Goal: Task Accomplishment & Management: Complete application form

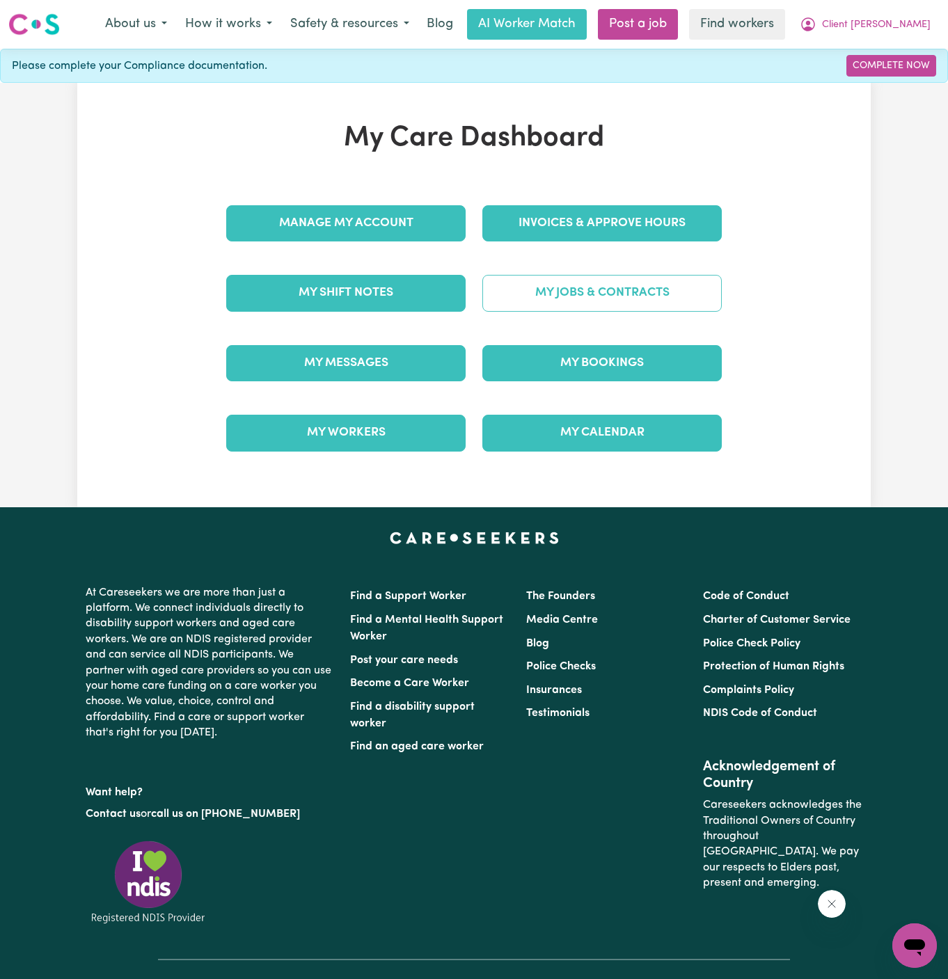
click at [614, 285] on link "My Jobs & Contracts" at bounding box center [601, 293] width 239 height 36
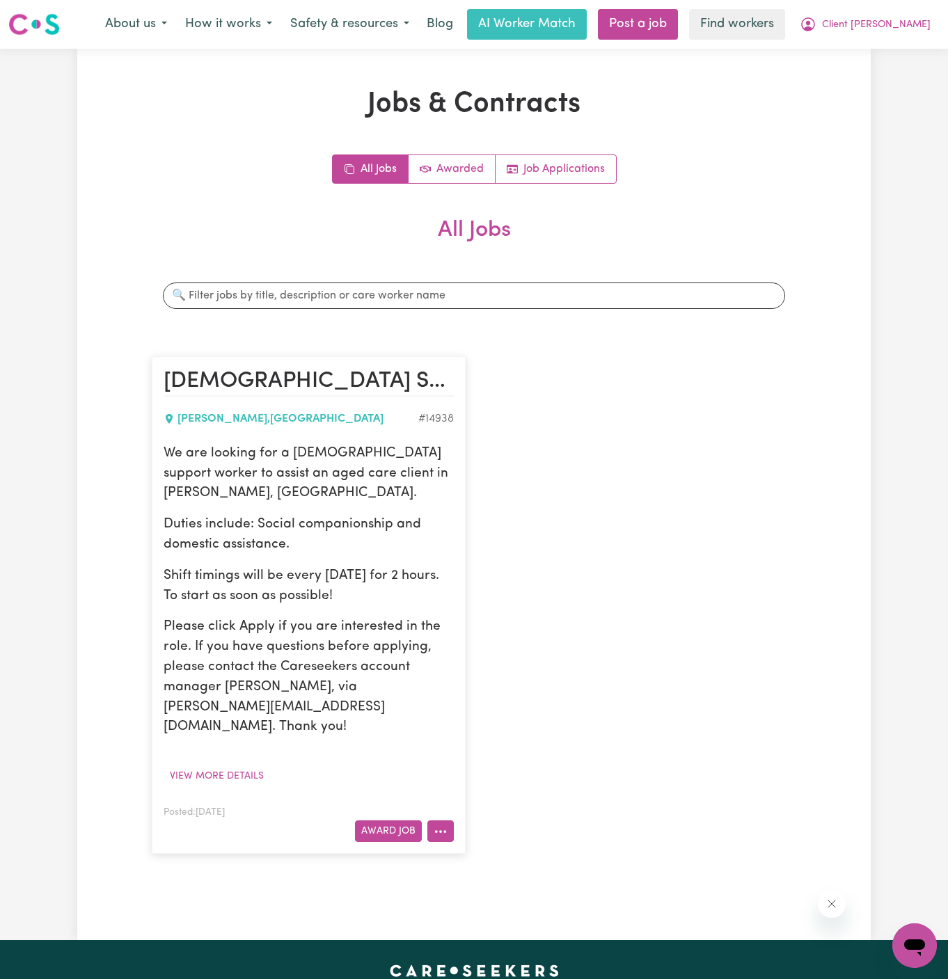
click at [447, 825] on icon "More options" at bounding box center [440, 832] width 14 height 14
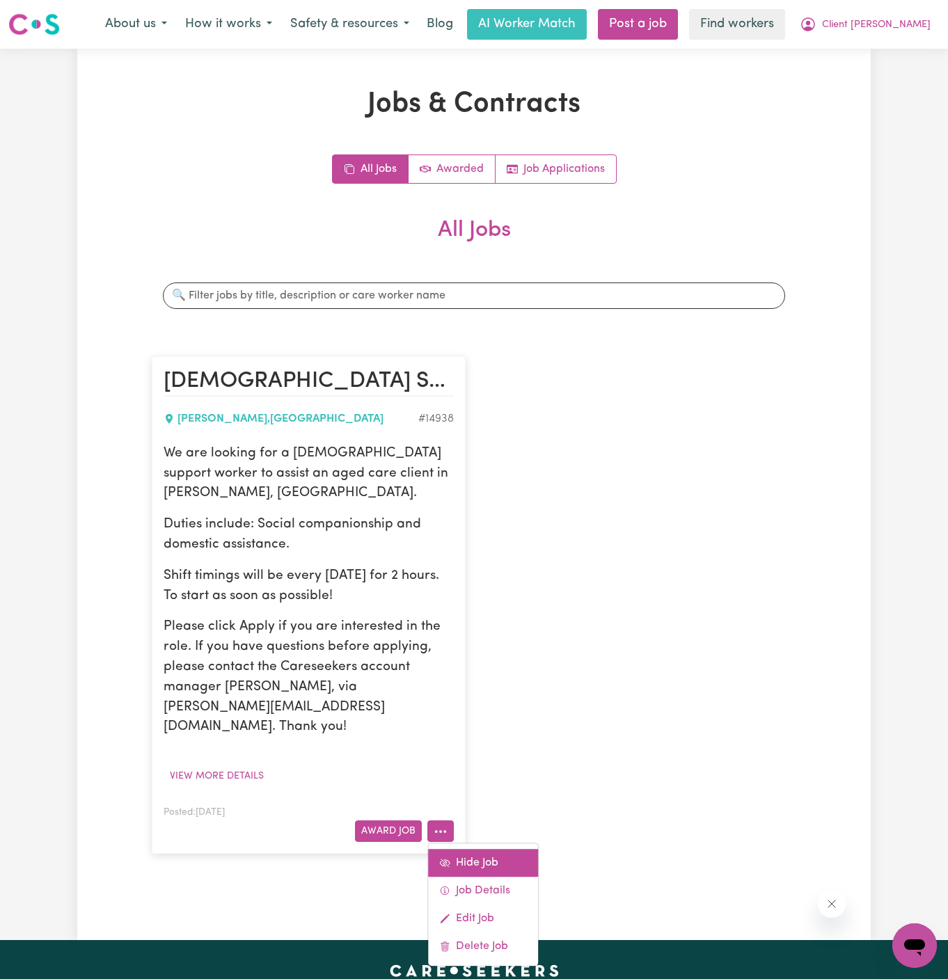
click at [503, 849] on link "Hide Job" at bounding box center [483, 863] width 110 height 28
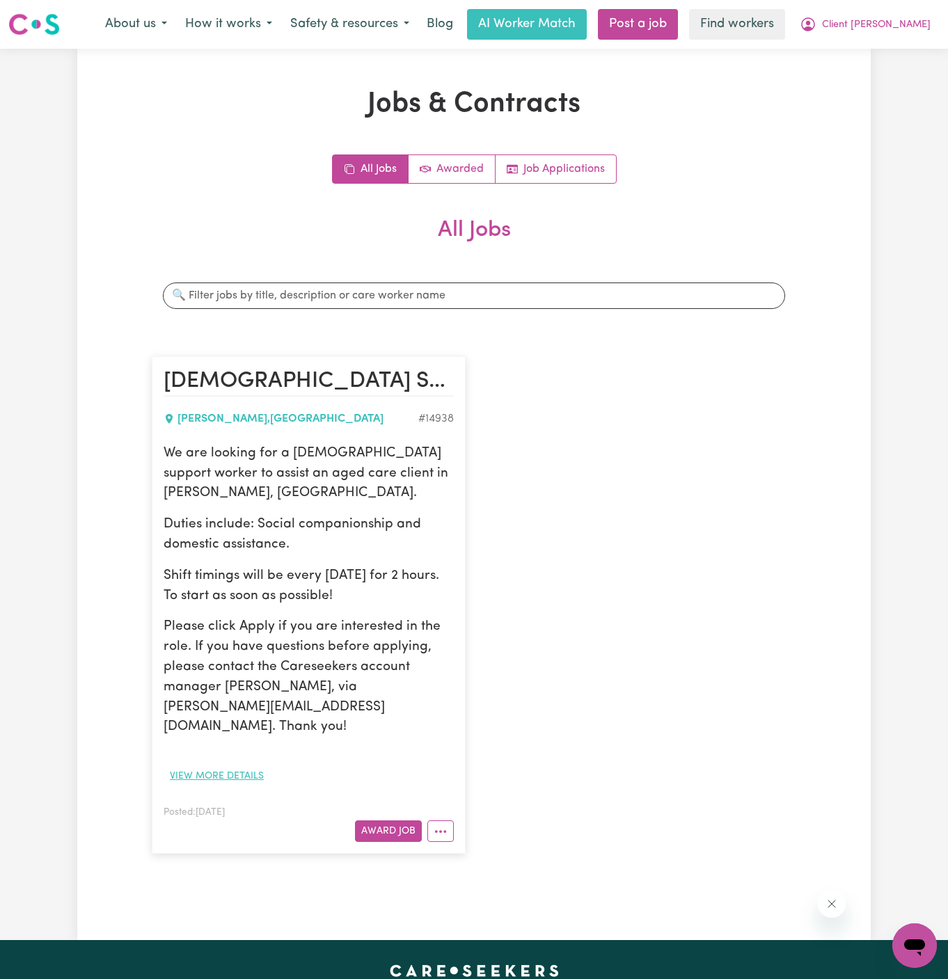
click at [236, 765] on button "View more details" at bounding box center [217, 776] width 106 height 22
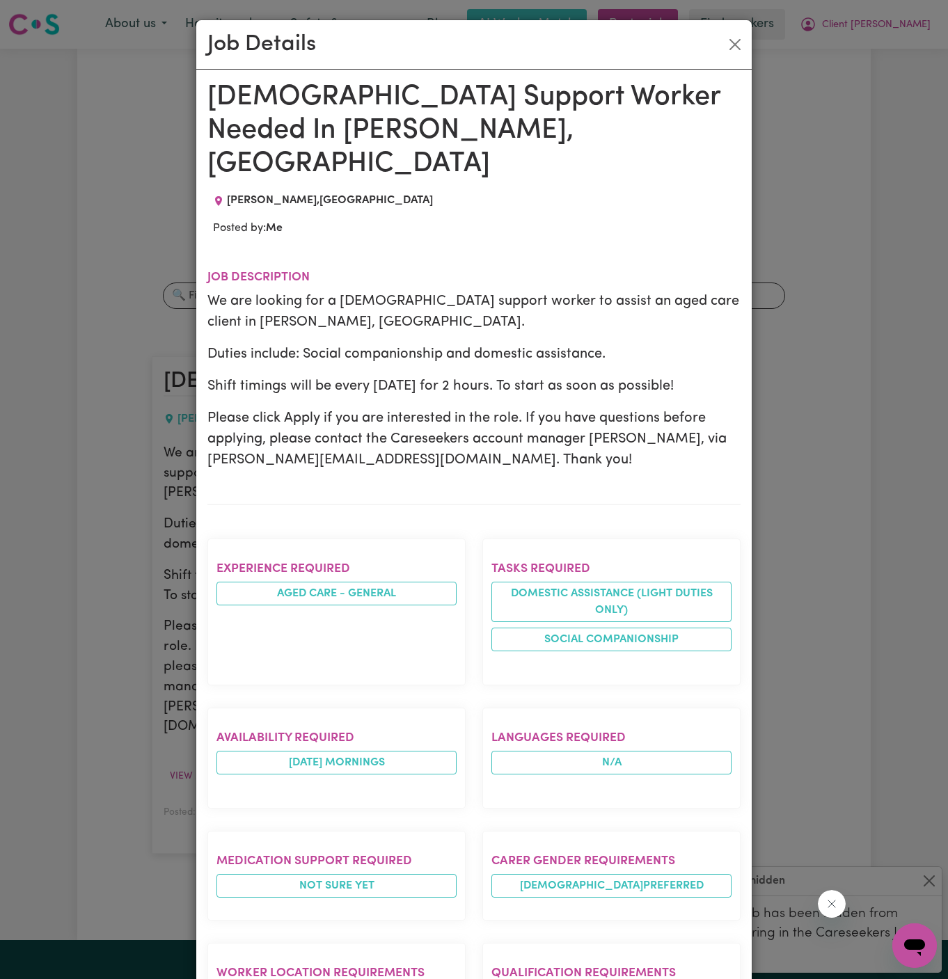
drag, startPoint x: 212, startPoint y: 97, endPoint x: 365, endPoint y: 761, distance: 681.9
click at [365, 761] on div "[DEMOGRAPHIC_DATA] Support Worker Needed In [PERSON_NAME], [GEOGRAPHIC_DATA][PE…" at bounding box center [473, 750] width 533 height 1339
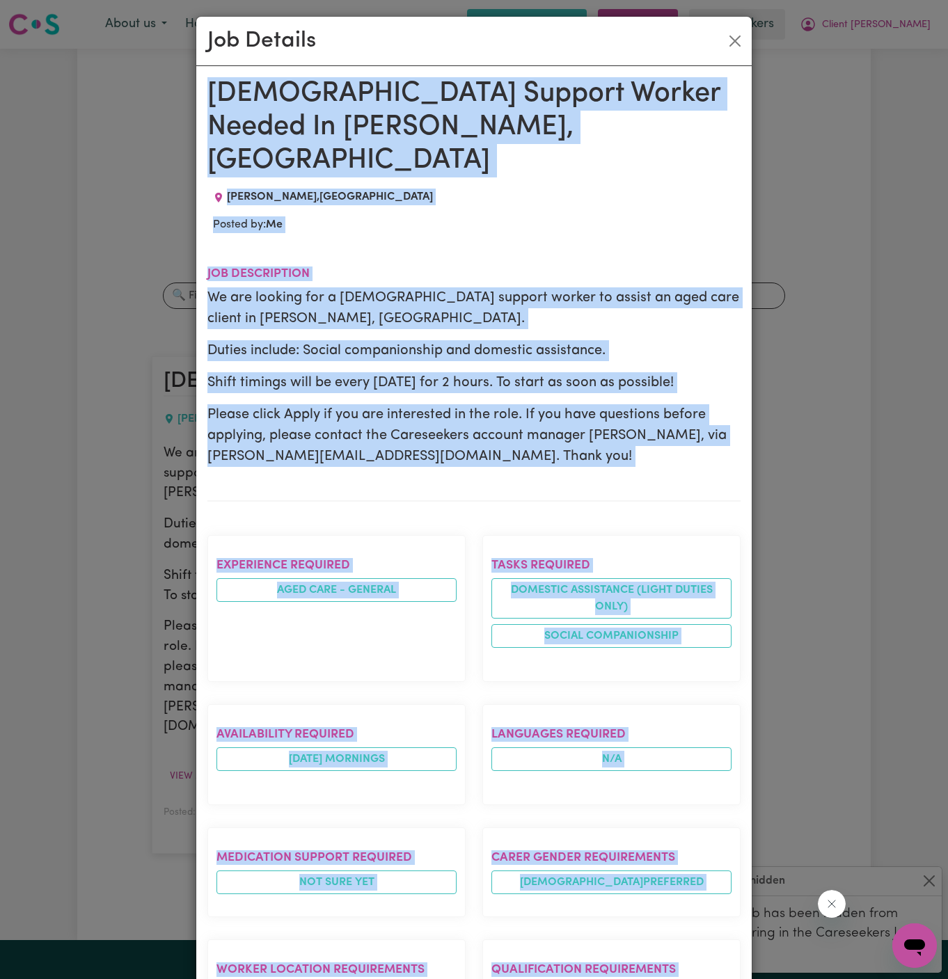
scroll to position [433, 0]
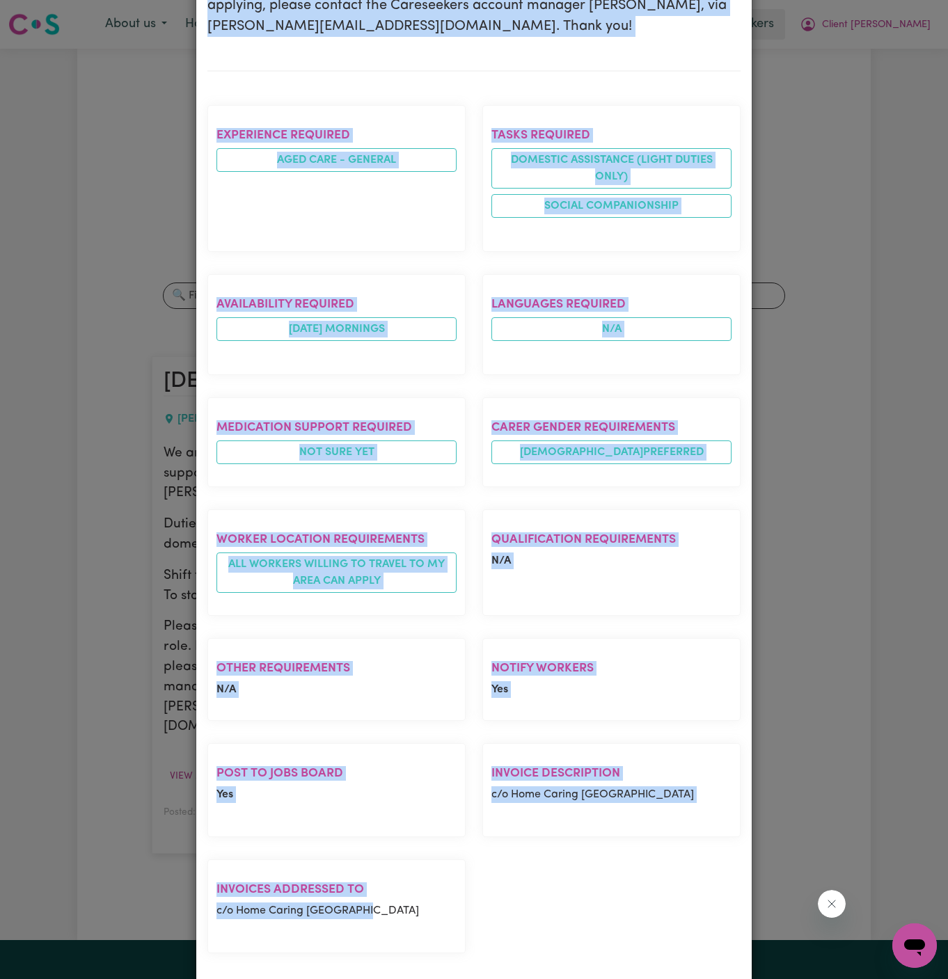
copy div "[DEMOGRAPHIC_DATA] Support Worker Needed In [PERSON_NAME], [GEOGRAPHIC_DATA][PE…"
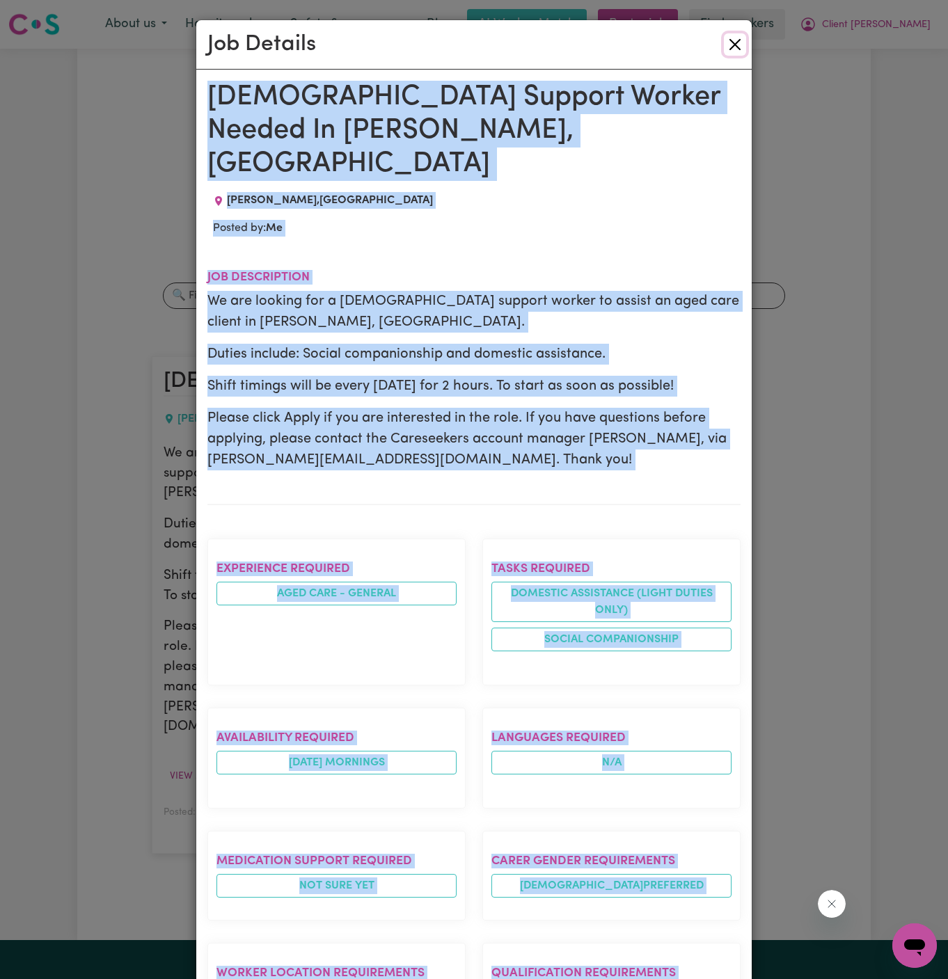
click at [739, 46] on button "Close" at bounding box center [735, 44] width 22 height 22
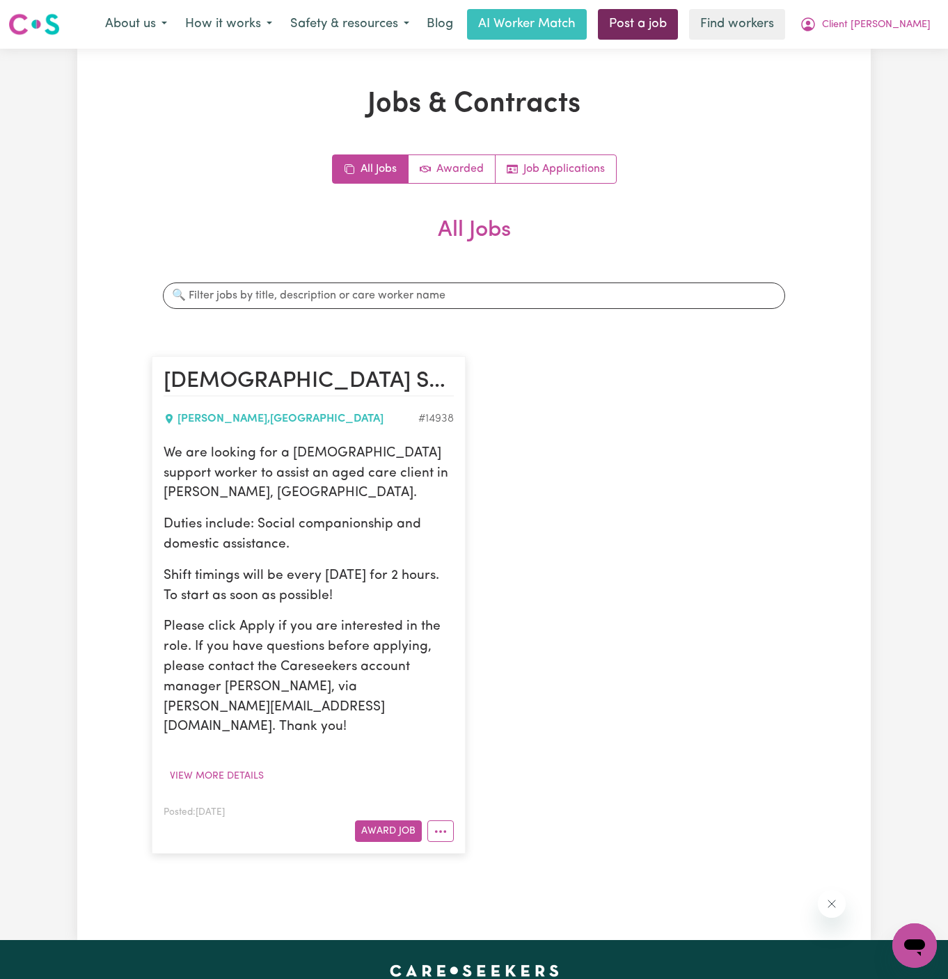
click at [678, 28] on link "Post a job" at bounding box center [638, 24] width 80 height 31
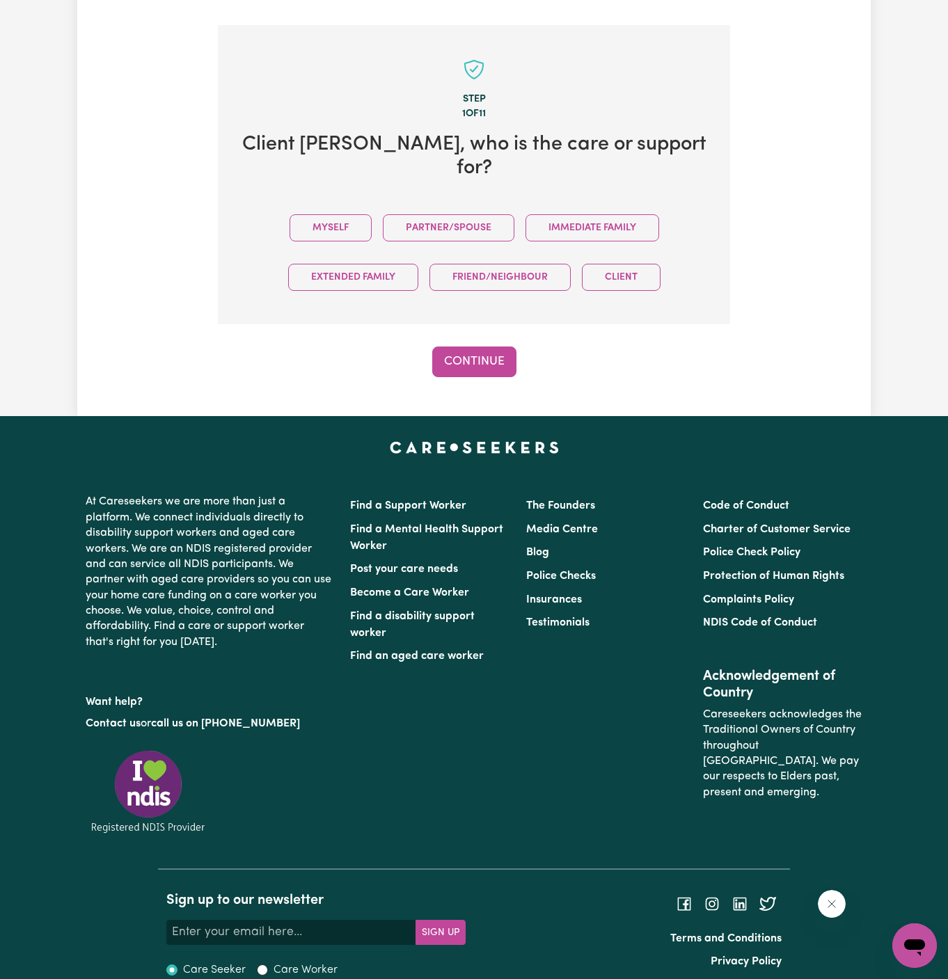
scroll to position [347, 0]
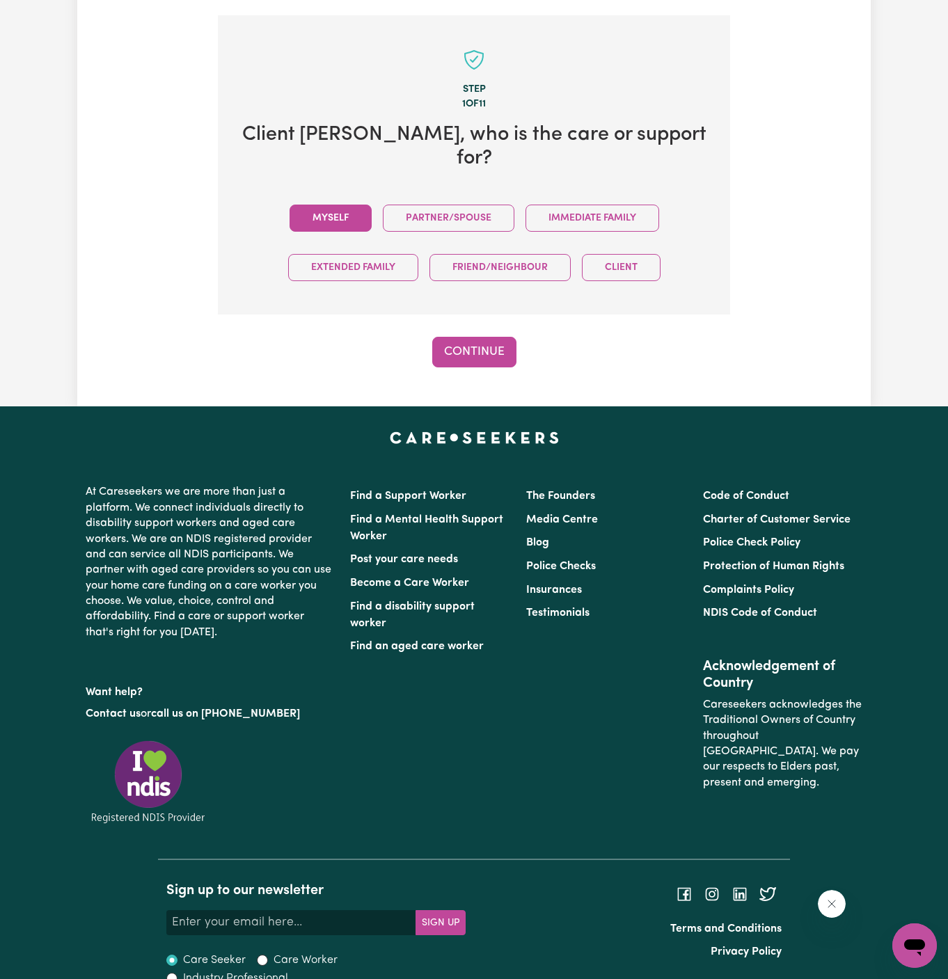
click at [344, 205] on button "Myself" at bounding box center [330, 218] width 82 height 27
click at [473, 337] on button "Continue" at bounding box center [474, 352] width 84 height 31
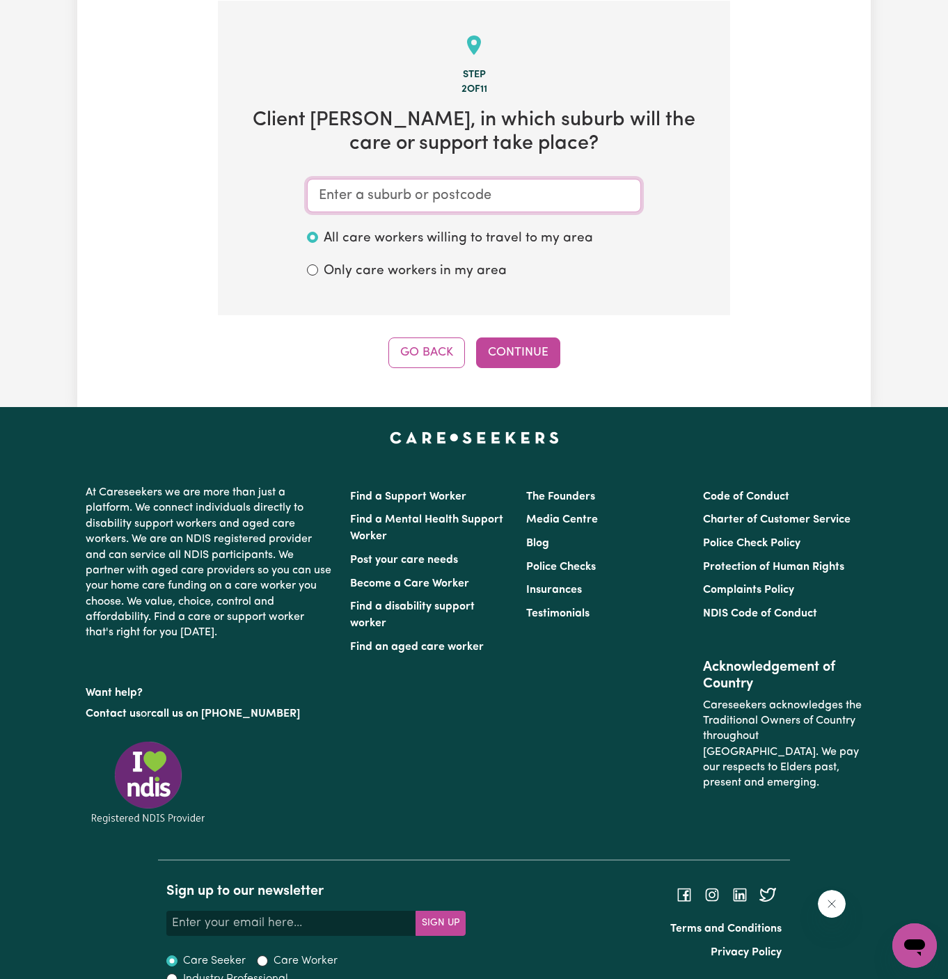
click at [425, 197] on input "text" at bounding box center [474, 195] width 334 height 33
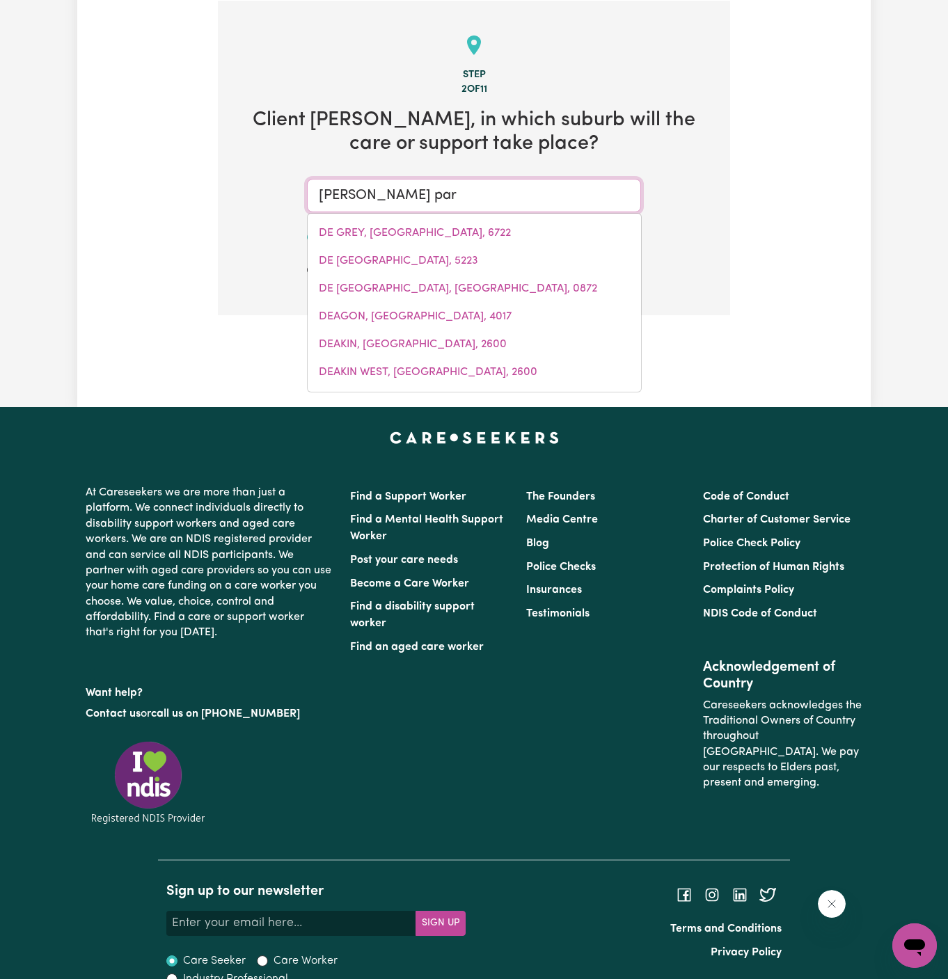
type input "[PERSON_NAME]"
type input "[PERSON_NAME], [GEOGRAPHIC_DATA], 2761"
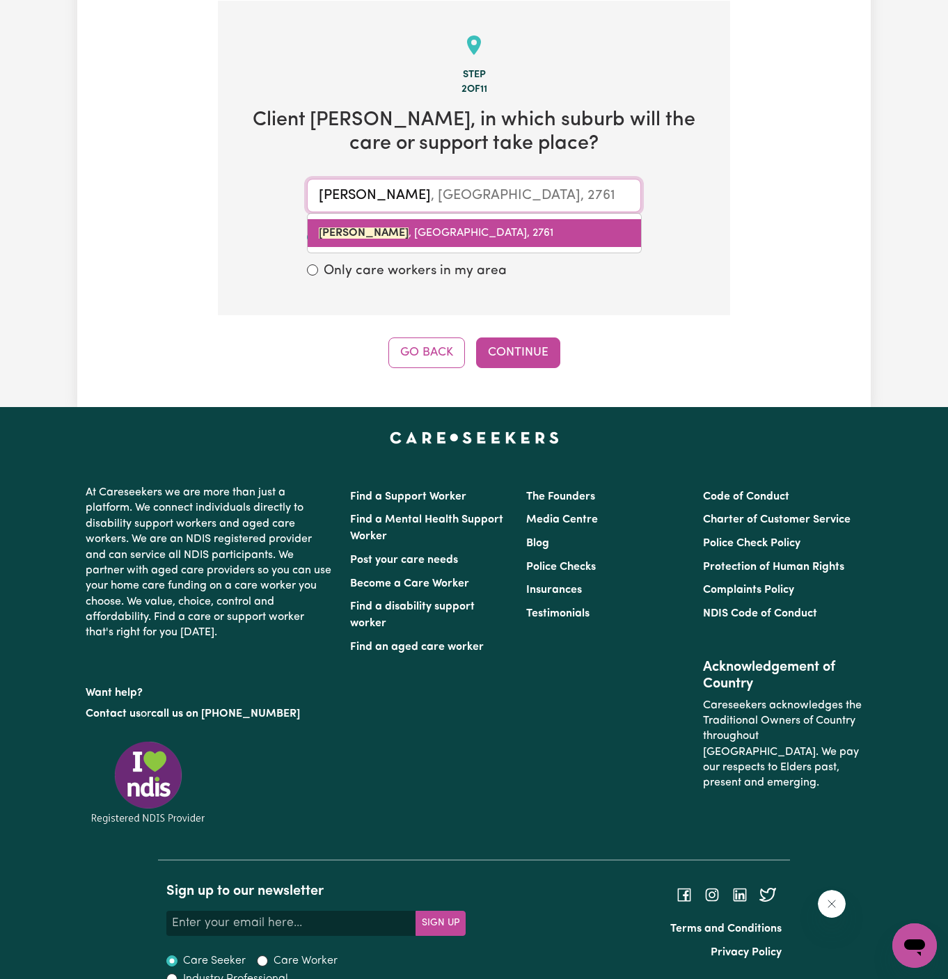
click at [440, 233] on span "[PERSON_NAME] , [GEOGRAPHIC_DATA], 2761" at bounding box center [436, 233] width 234 height 11
type input "[PERSON_NAME], [GEOGRAPHIC_DATA], 2761"
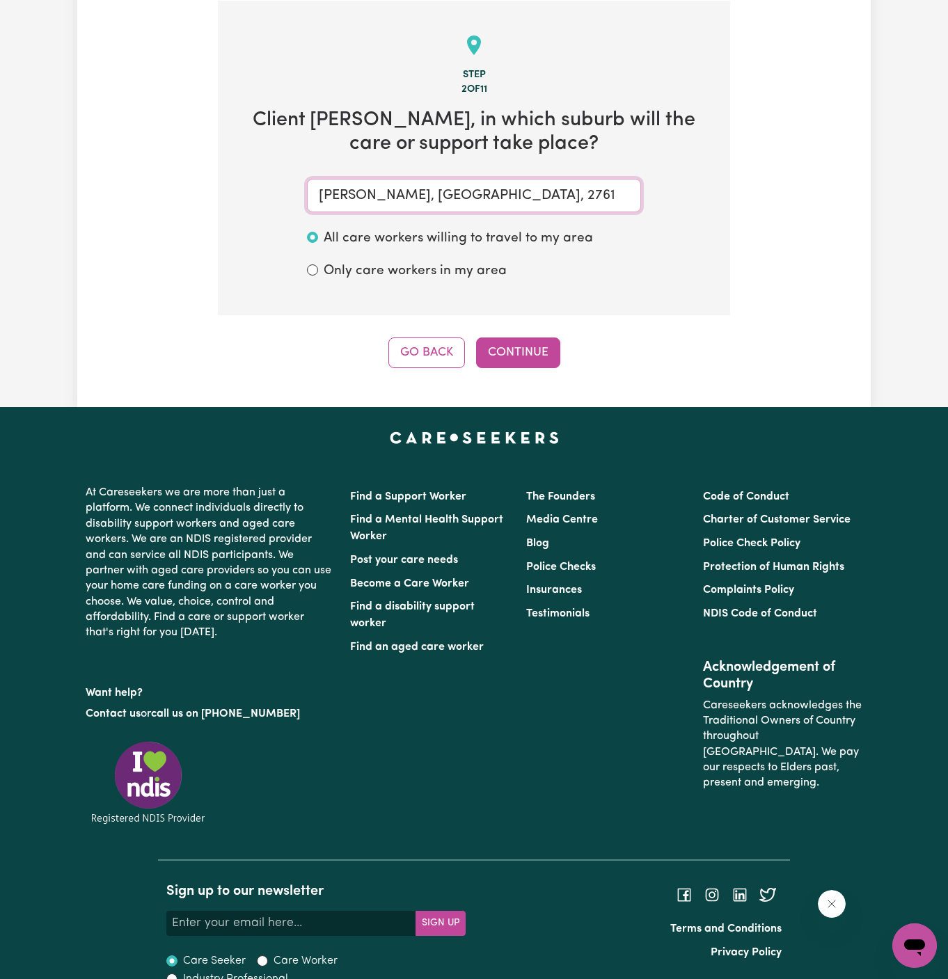
type input "[PERSON_NAME], [GEOGRAPHIC_DATA], 2761"
click at [503, 333] on div "Step 2 of 11 Client [PERSON_NAME] , in which suburb will the care or support ta…" at bounding box center [474, 184] width 512 height 367
click at [514, 337] on button "Continue" at bounding box center [518, 352] width 84 height 31
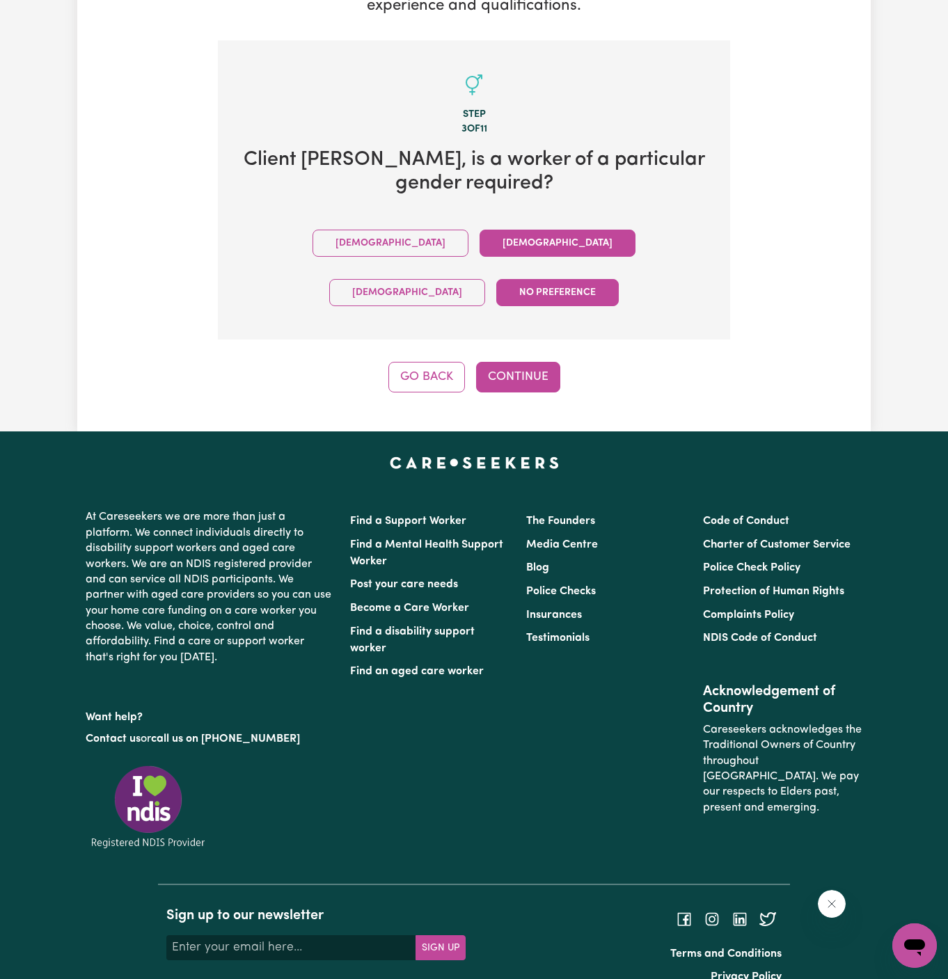
click at [479, 250] on button "[DEMOGRAPHIC_DATA]" at bounding box center [557, 243] width 156 height 27
click at [504, 347] on div "Tell us your care and support requirements Welcome to Careseekers. We are excit…" at bounding box center [473, 79] width 793 height 704
click at [512, 362] on button "Continue" at bounding box center [518, 377] width 84 height 31
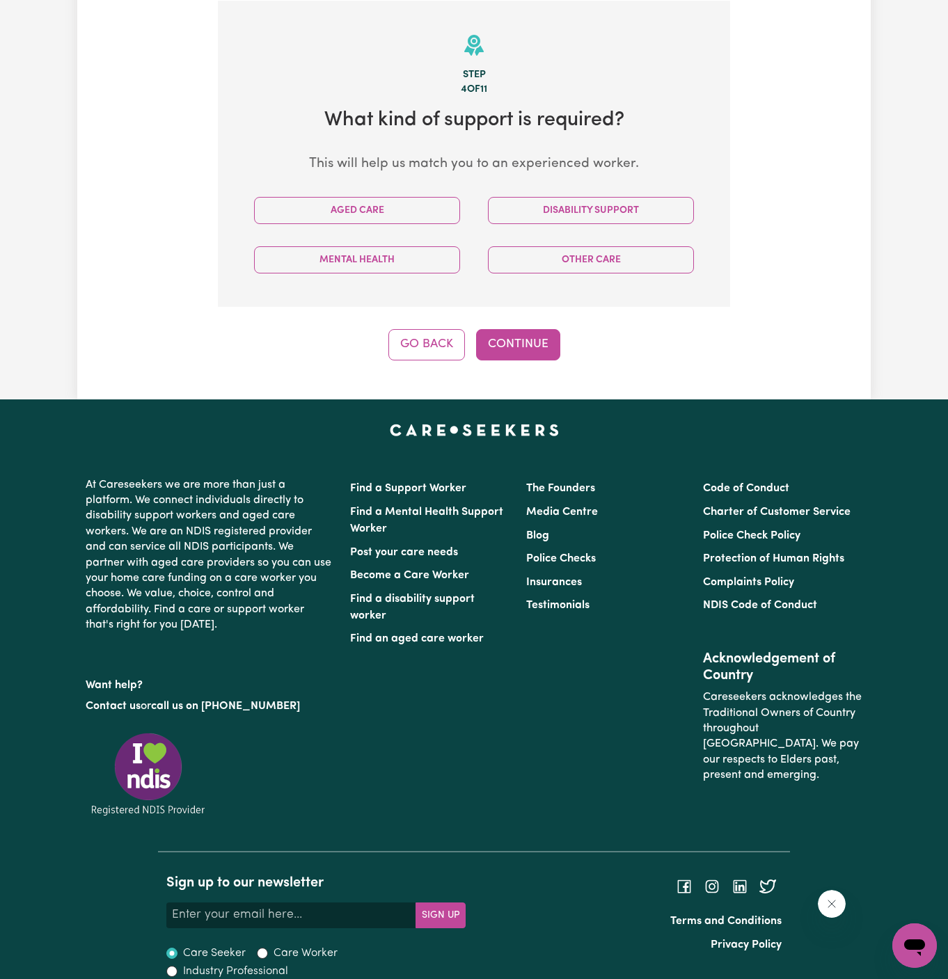
scroll to position [361, 0]
click at [399, 214] on button "Aged Care" at bounding box center [357, 210] width 206 height 27
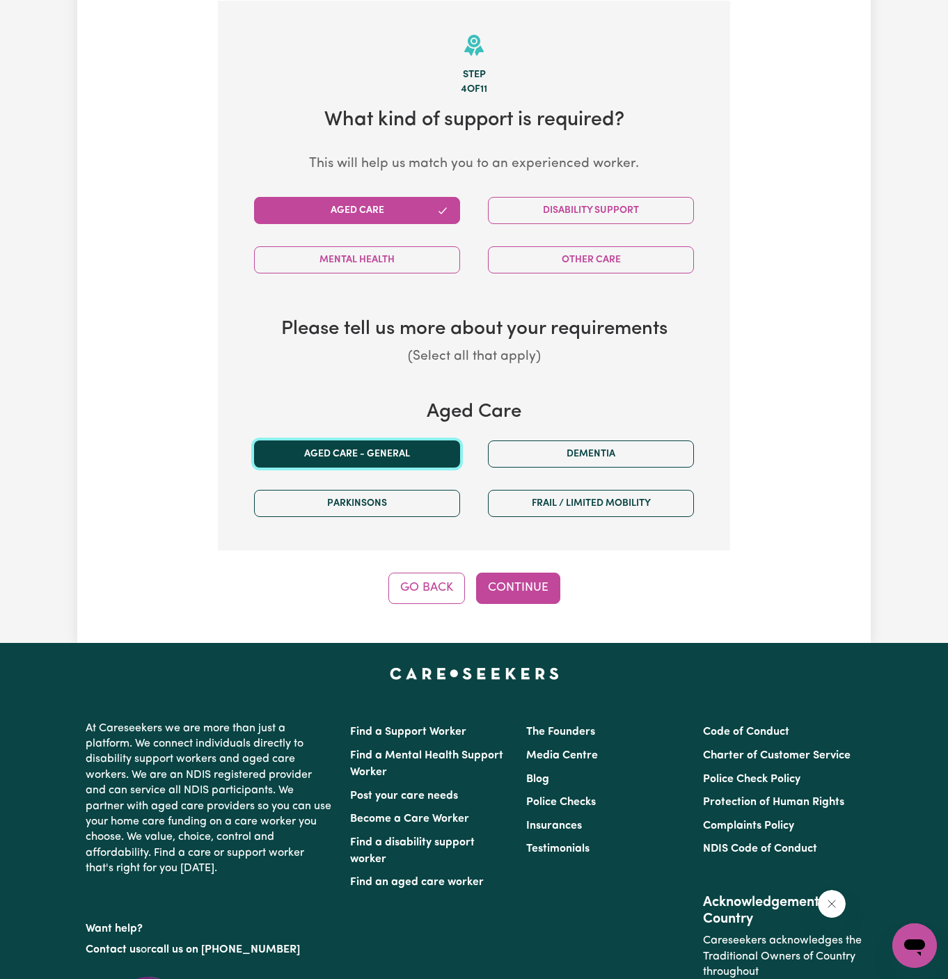
click at [428, 458] on button "Aged care - General" at bounding box center [357, 453] width 206 height 27
click at [502, 566] on div "Step 4 of 11 What kind of support is required? This will help us match you to a…" at bounding box center [474, 302] width 512 height 603
click at [509, 582] on button "Continue" at bounding box center [518, 588] width 84 height 31
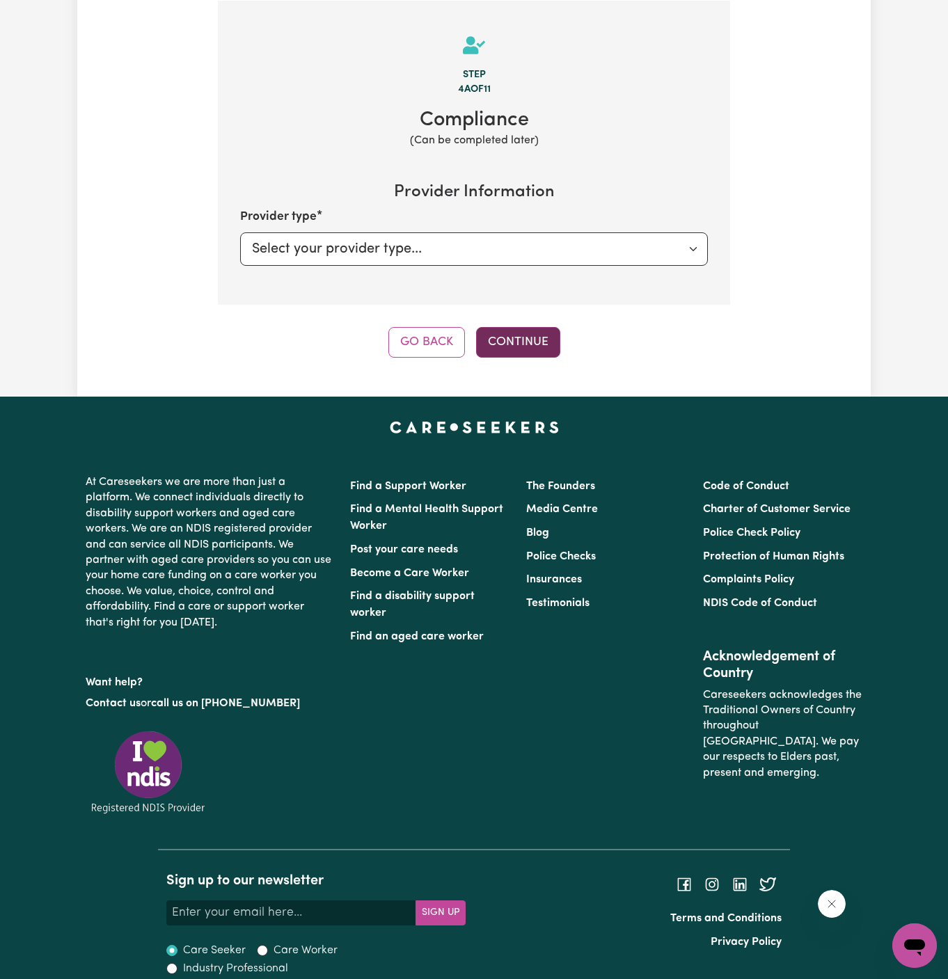
click at [532, 341] on button "Continue" at bounding box center [518, 342] width 84 height 31
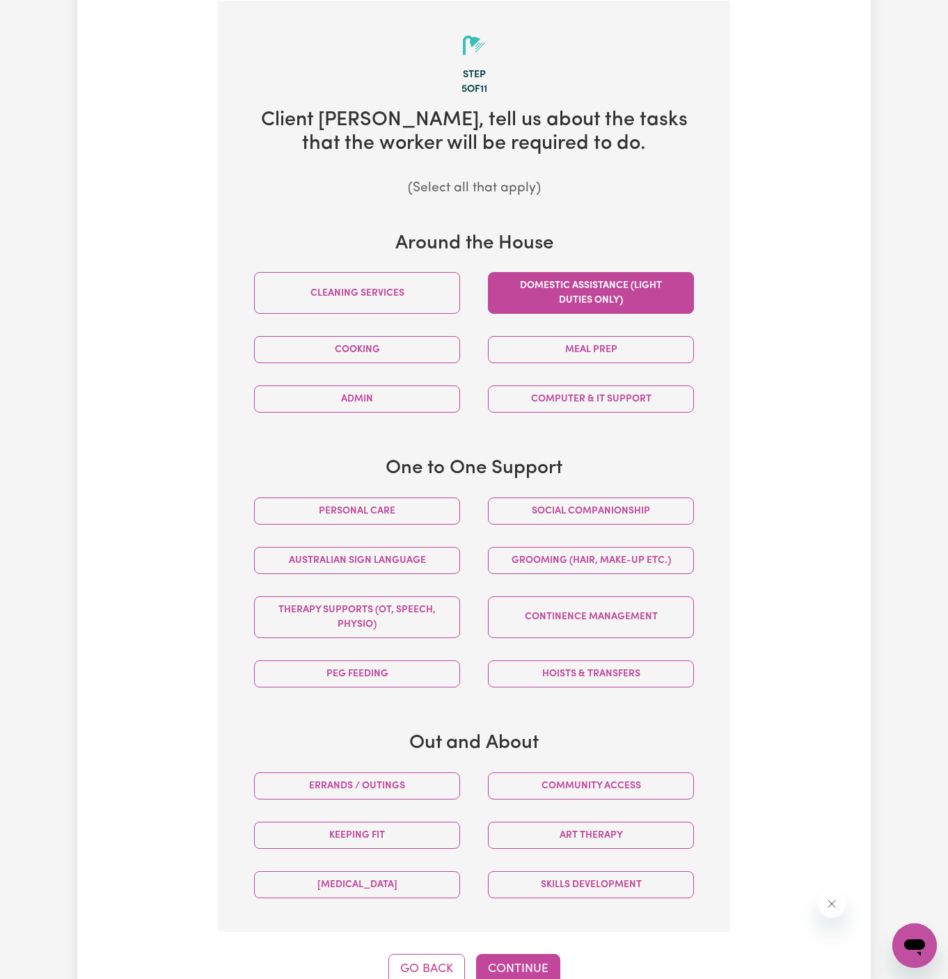
click at [555, 291] on button "Domestic assistance (light duties only)" at bounding box center [591, 293] width 206 height 42
click at [630, 512] on button "Social companionship" at bounding box center [591, 511] width 206 height 27
click at [524, 955] on button "Continue" at bounding box center [518, 969] width 84 height 31
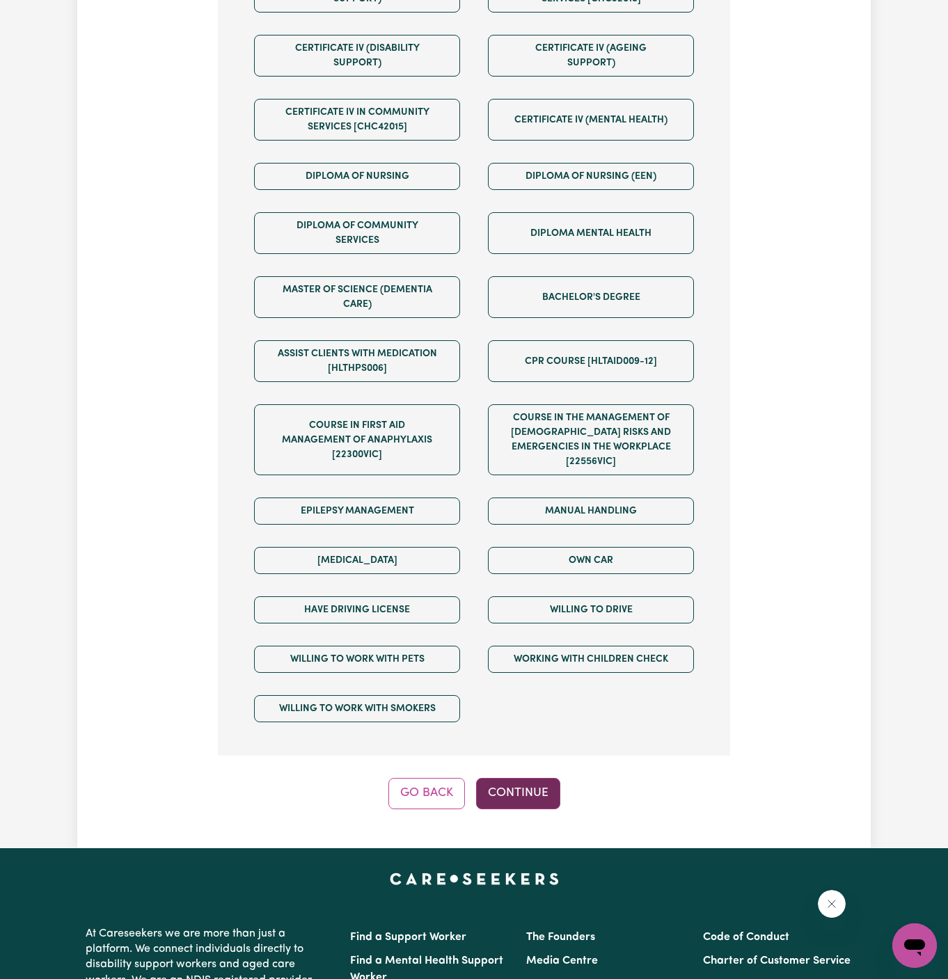
click at [534, 778] on button "Continue" at bounding box center [518, 793] width 84 height 31
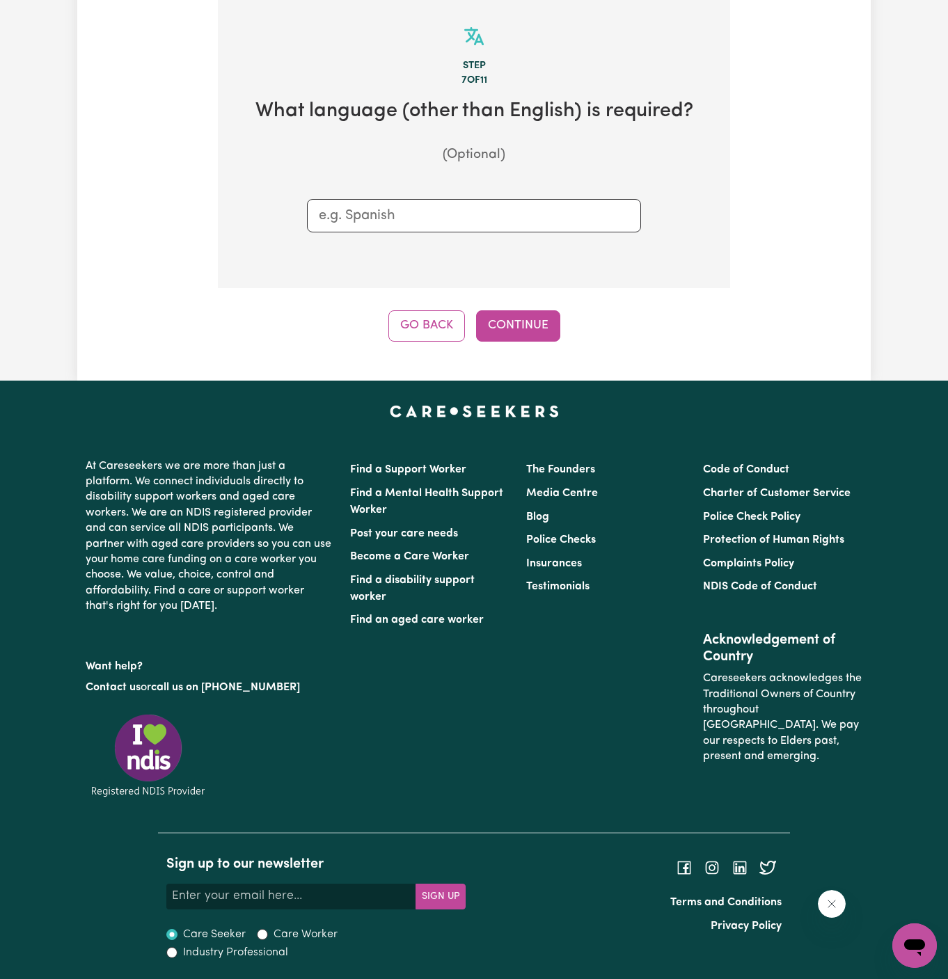
scroll to position [361, 0]
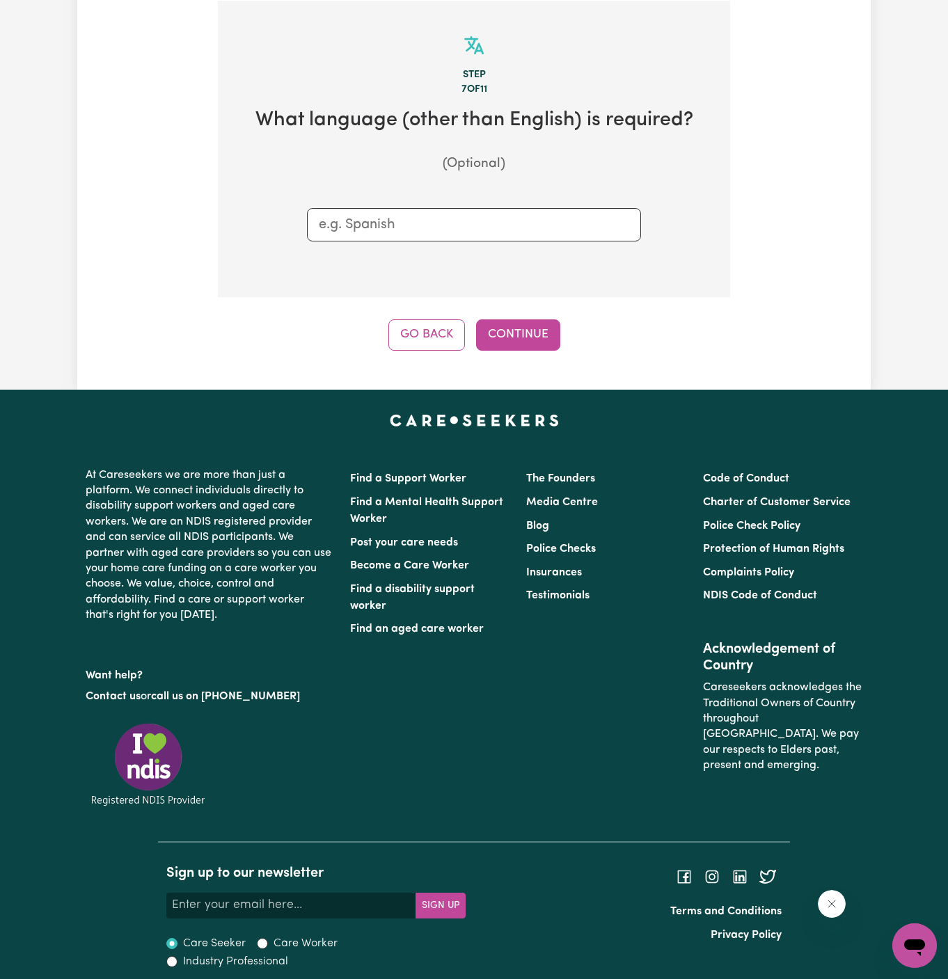
click at [526, 315] on div "Step 7 of 11 What language (other than English) is required? (Optional) Go Back…" at bounding box center [474, 176] width 512 height 350
click at [527, 333] on button "Continue" at bounding box center [518, 334] width 84 height 31
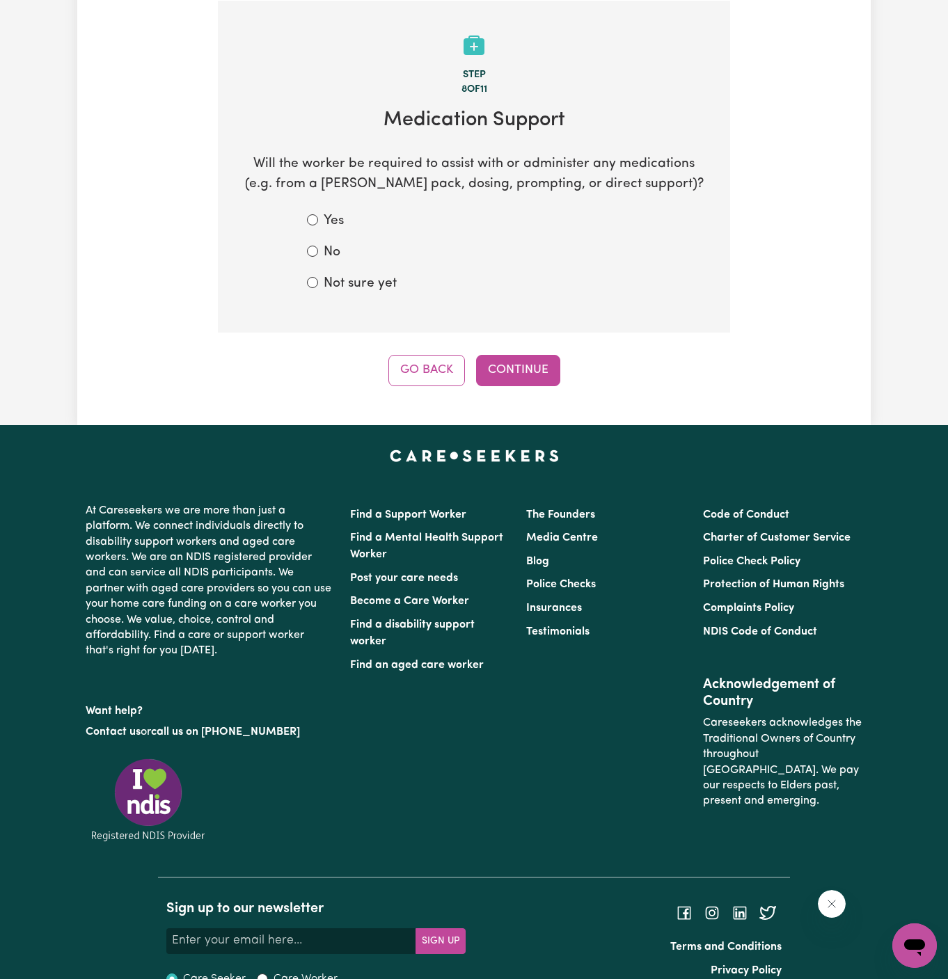
click at [346, 296] on section "Step 8 of 11 Medication Support Will the worker be required to assist with or a…" at bounding box center [474, 167] width 512 height 333
click at [327, 255] on label "No" at bounding box center [332, 253] width 17 height 20
click at [318, 255] on input "No" at bounding box center [312, 251] width 11 height 11
radio input "true"
click at [534, 369] on button "Continue" at bounding box center [518, 370] width 84 height 31
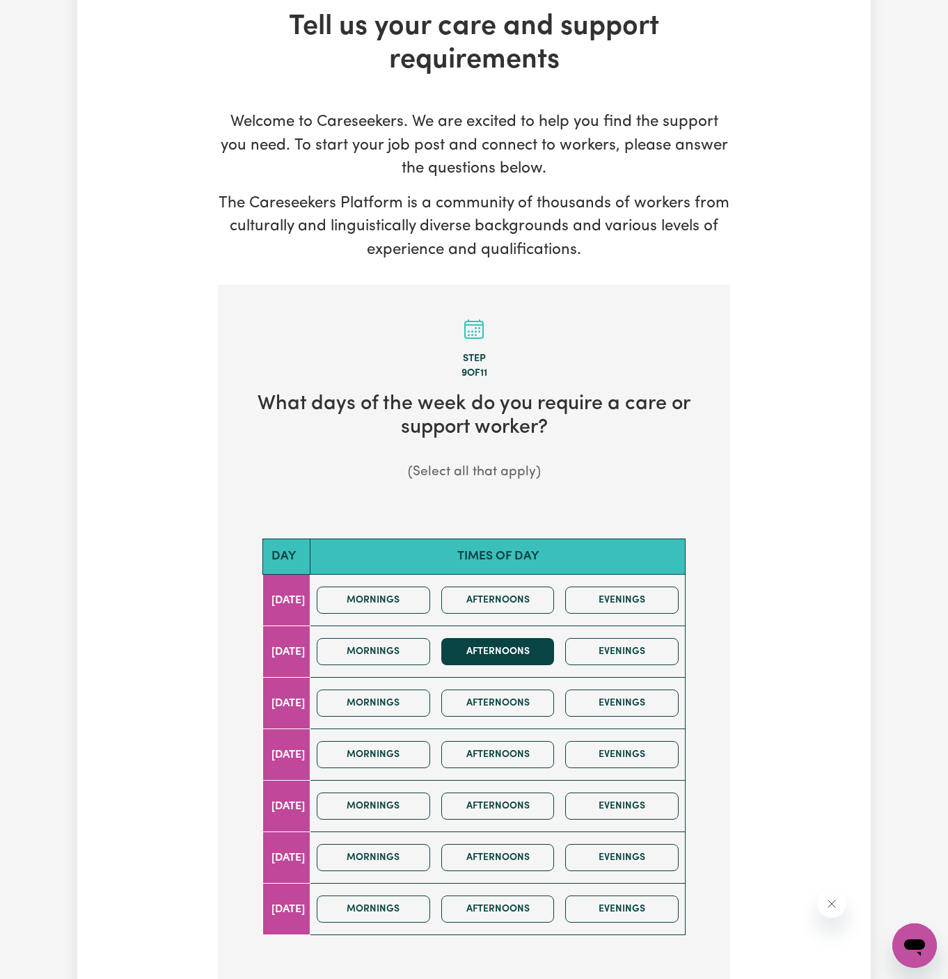
scroll to position [119, 0]
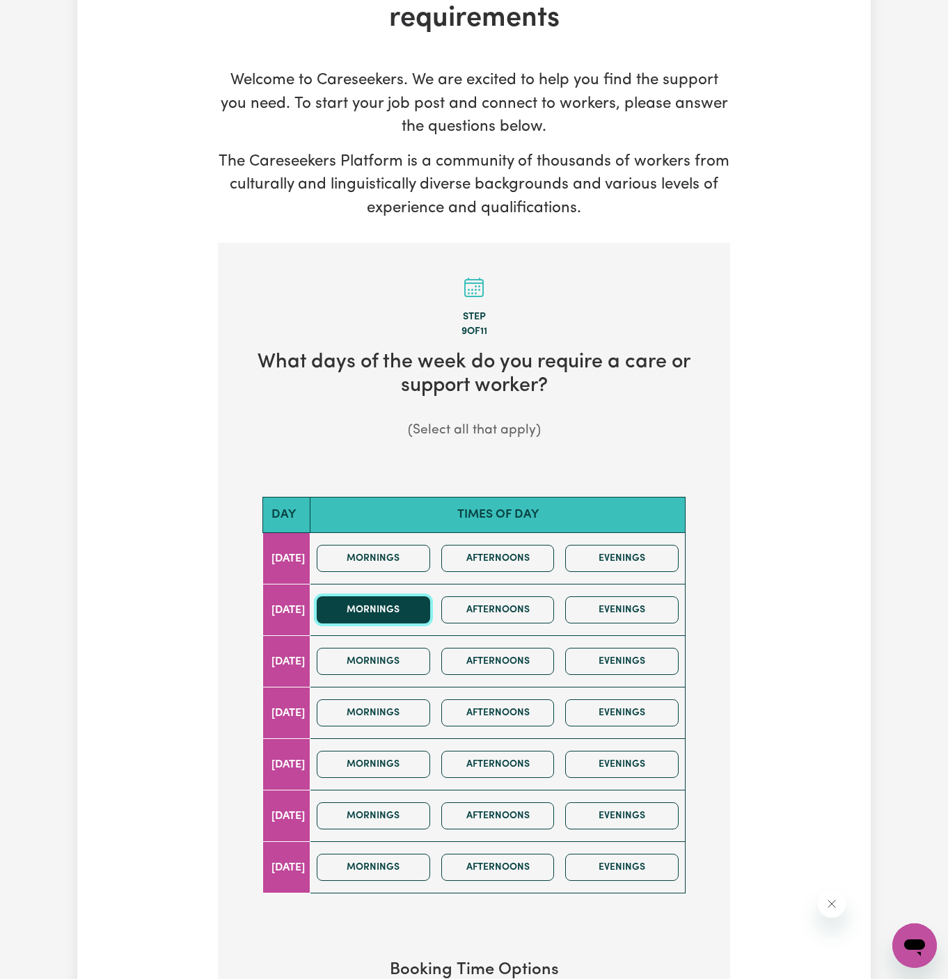
click at [430, 617] on button "Mornings" at bounding box center [373, 609] width 113 height 27
click at [485, 617] on button "Afternoons" at bounding box center [497, 609] width 113 height 27
click at [408, 612] on button "Mornings" at bounding box center [373, 609] width 113 height 27
click at [406, 607] on button "Mornings" at bounding box center [373, 609] width 113 height 27
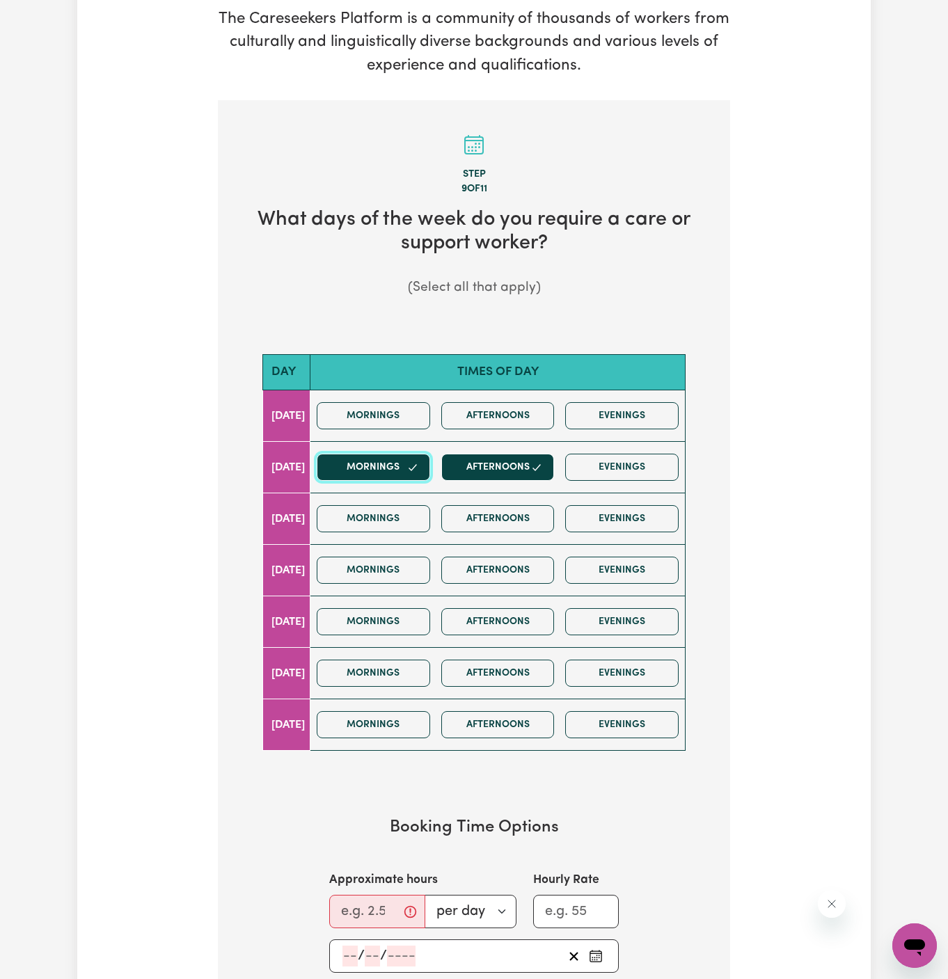
scroll to position [397, 0]
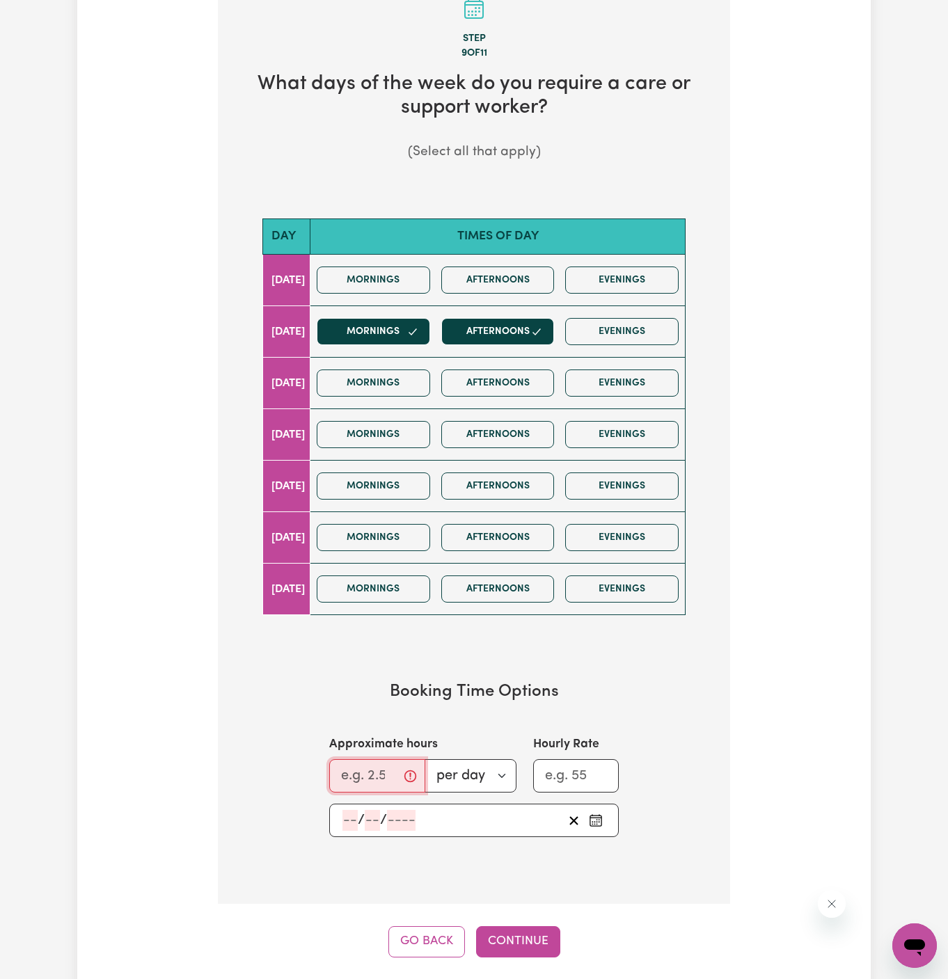
click at [353, 766] on input "Approximate hours" at bounding box center [377, 775] width 96 height 33
type input "2"
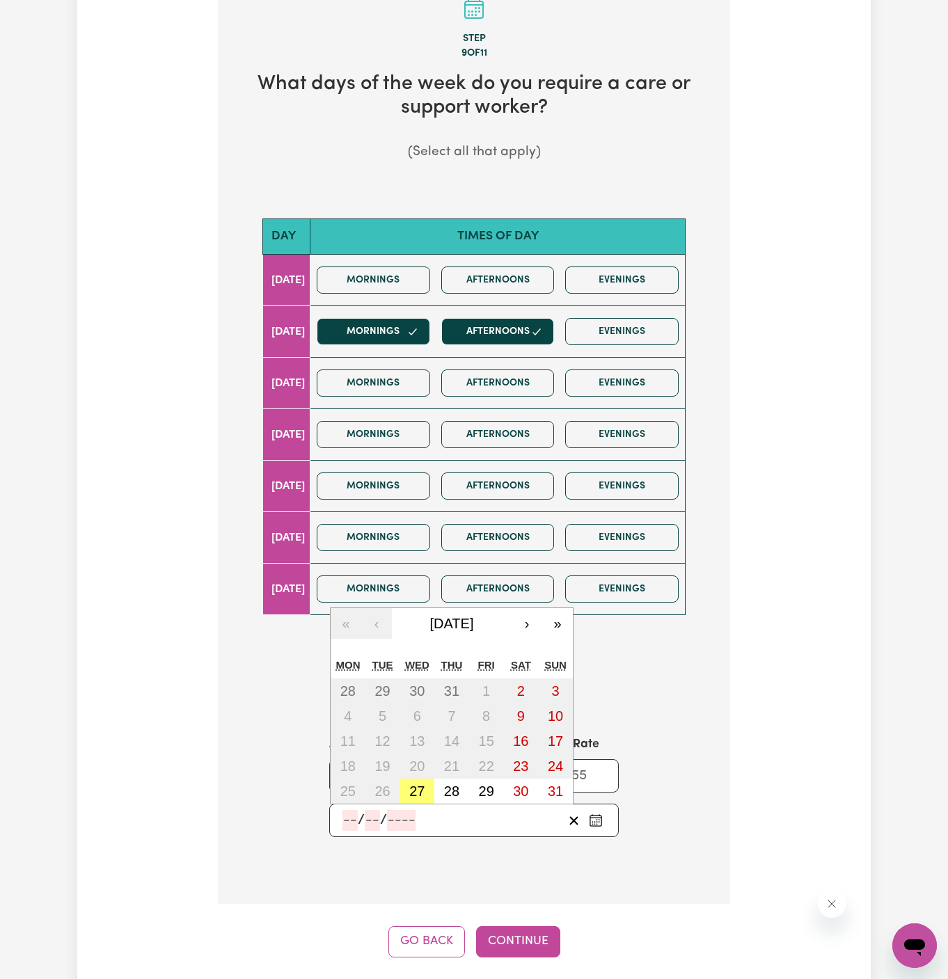
click at [349, 810] on input "number" at bounding box center [349, 820] width 15 height 21
click at [529, 623] on button "›" at bounding box center [526, 623] width 31 height 31
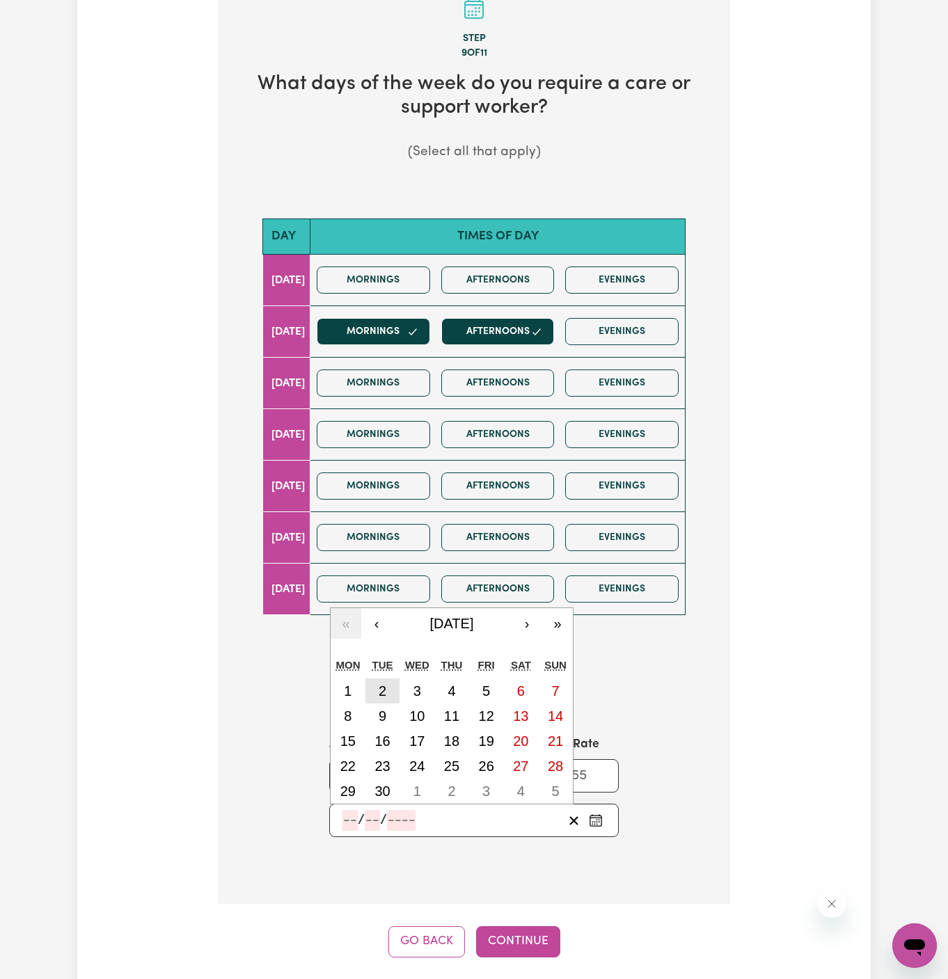
click at [379, 688] on abbr "2" at bounding box center [383, 690] width 8 height 15
type input "[DATE]"
type input "2"
type input "9"
type input "2025"
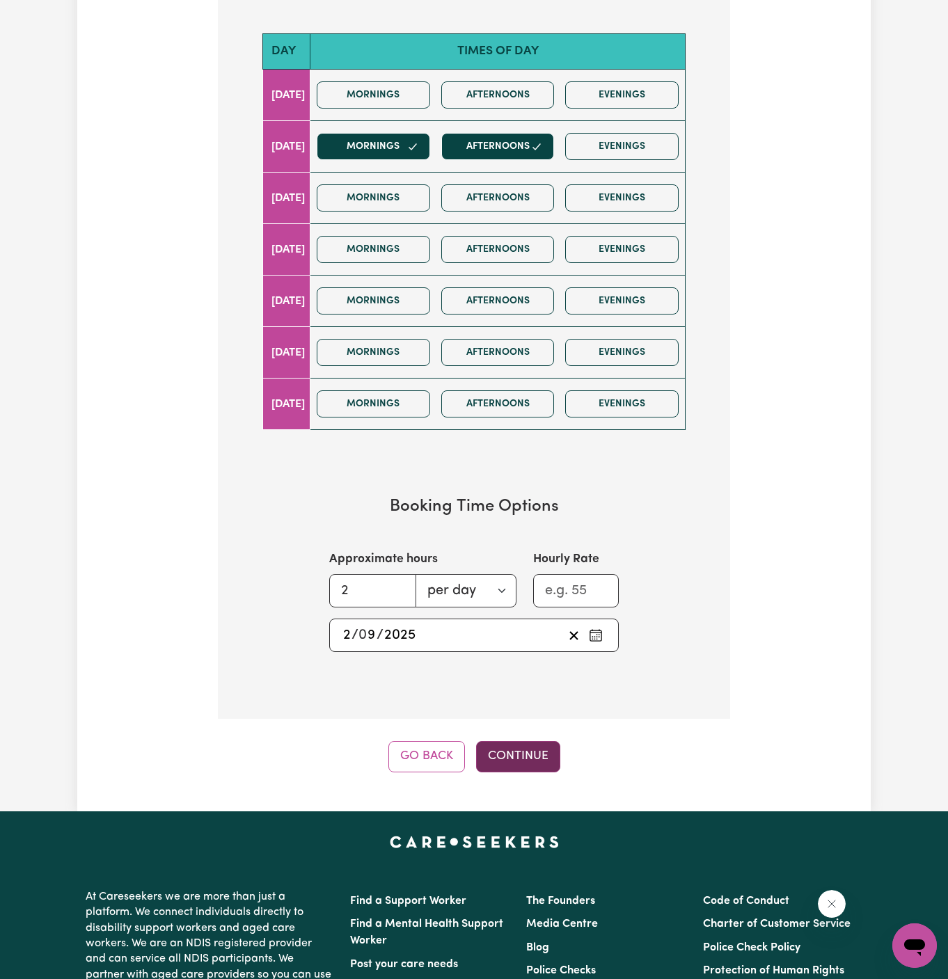
click at [513, 752] on button "Continue" at bounding box center [518, 756] width 84 height 31
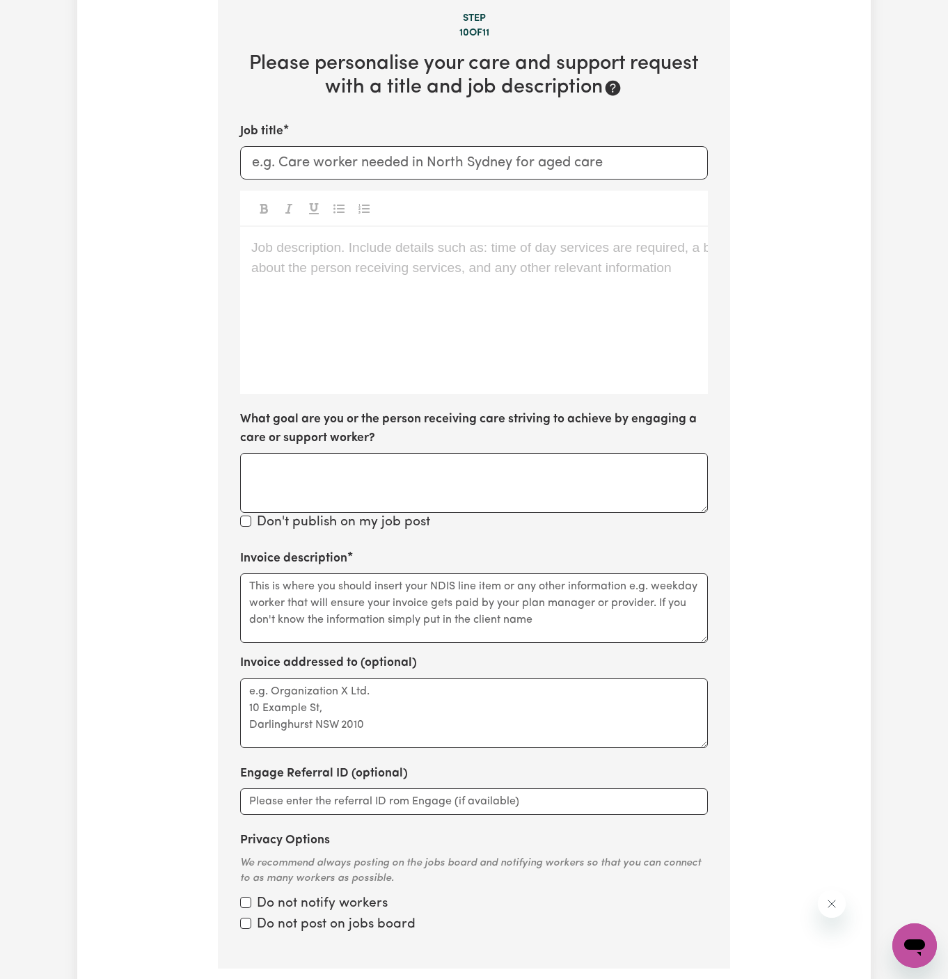
scroll to position [361, 0]
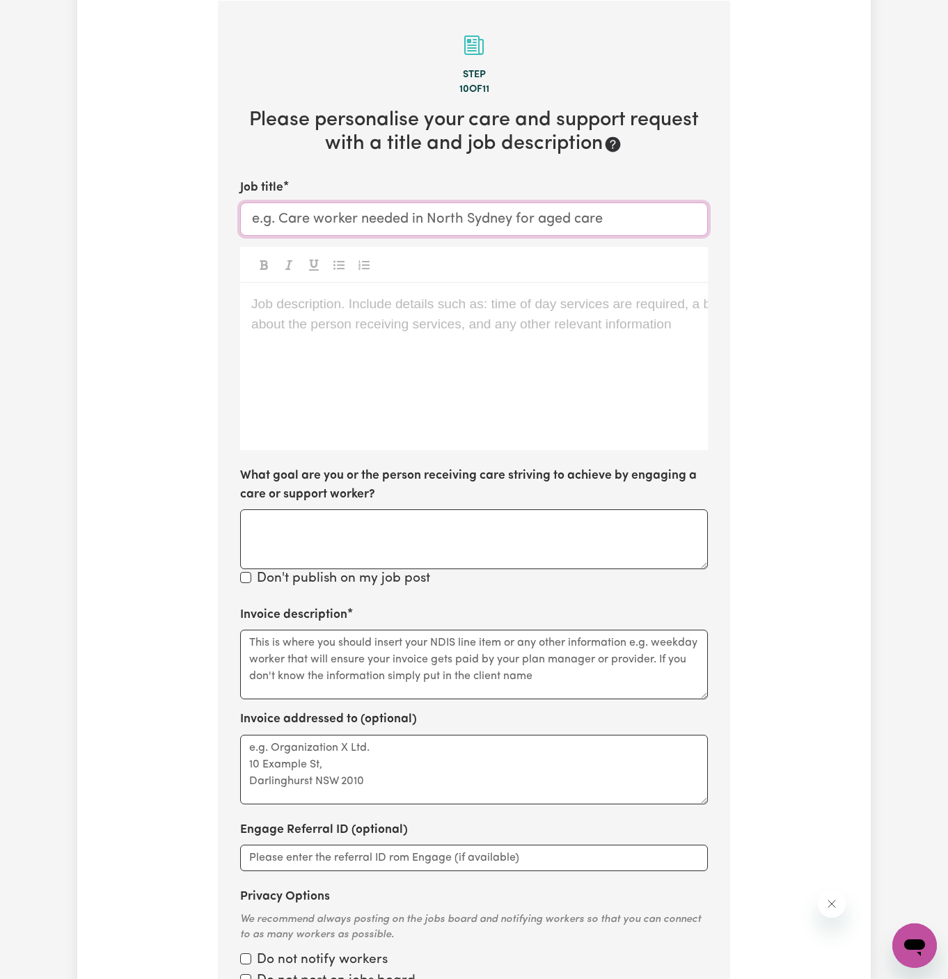
click at [398, 227] on input "Job title" at bounding box center [474, 218] width 468 height 33
paste input "[DEMOGRAPHIC_DATA] Support Worker Needed In [PERSON_NAME], [GEOGRAPHIC_DATA]"
type input "[DEMOGRAPHIC_DATA] Support Worker Needed In [PERSON_NAME], [GEOGRAPHIC_DATA]"
click at [444, 323] on div "Job description. Include details such as: time of day services are required, a …" at bounding box center [474, 366] width 468 height 167
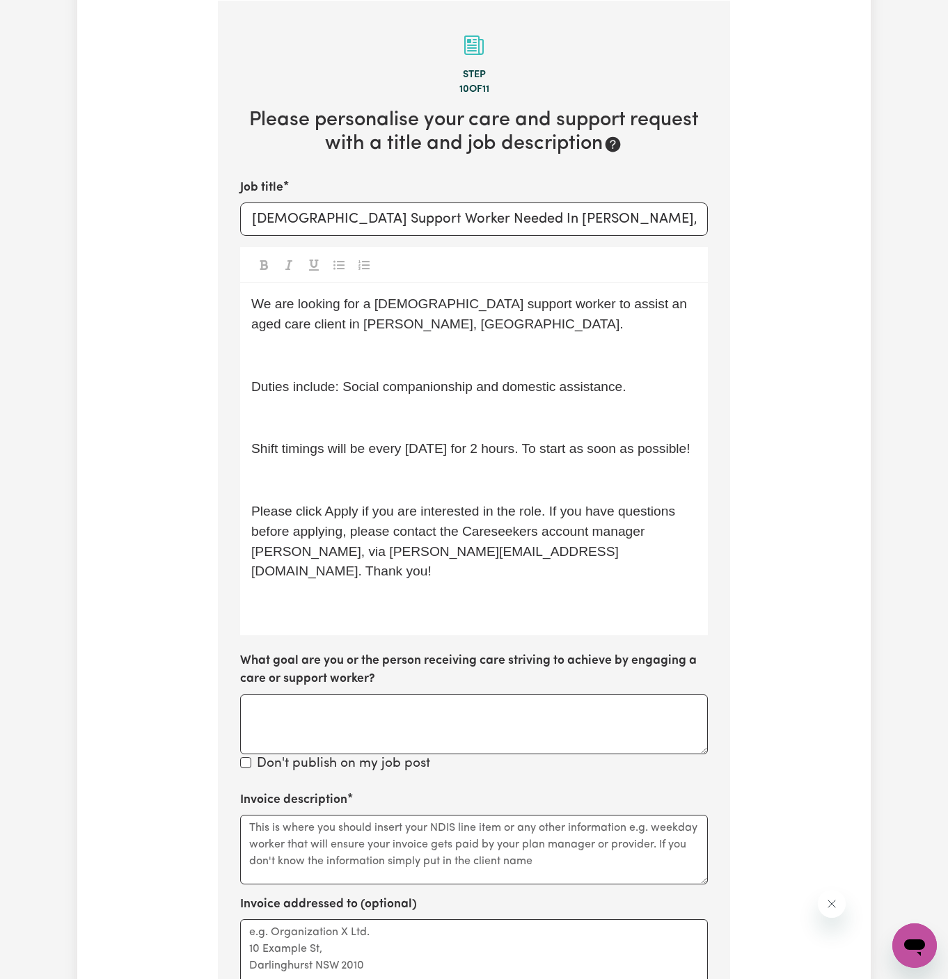
click at [423, 373] on div "We are looking for a [DEMOGRAPHIC_DATA] support worker to assist an aged care c…" at bounding box center [474, 459] width 468 height 352
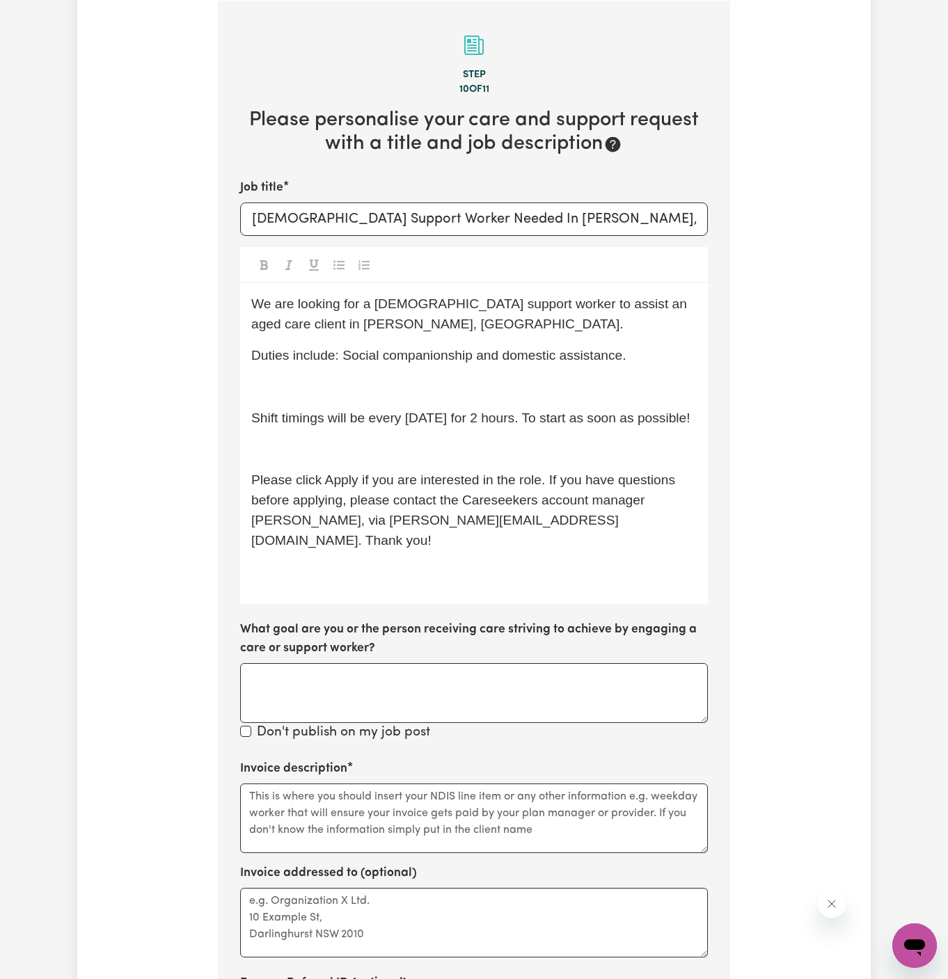
click at [431, 392] on p "﻿" at bounding box center [473, 387] width 445 height 20
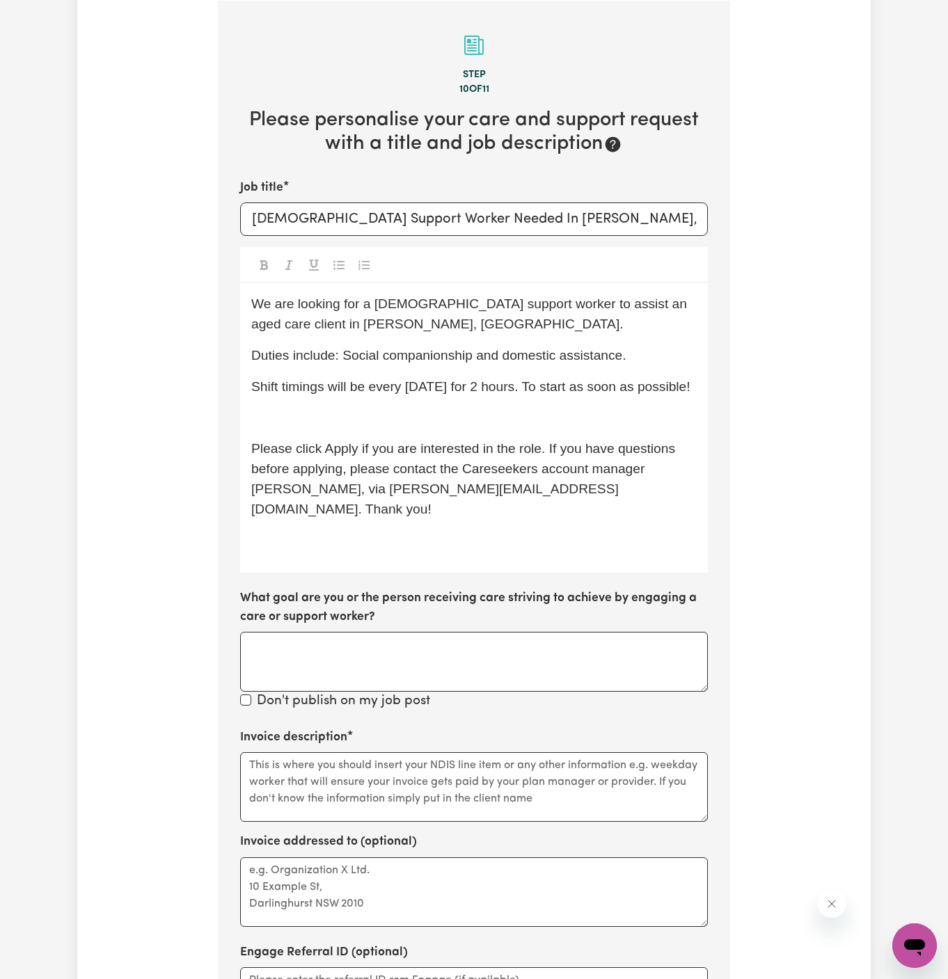
click at [431, 424] on p "﻿" at bounding box center [473, 418] width 445 height 20
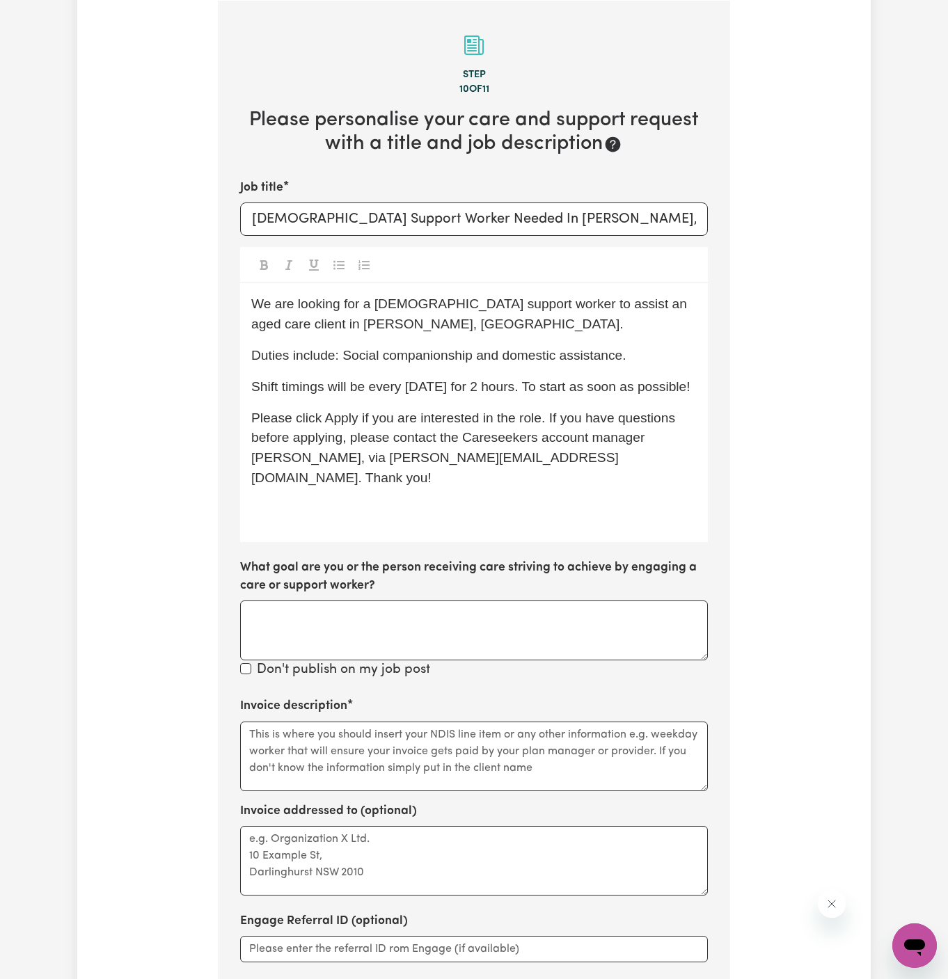
click at [564, 408] on p "Please click Apply if you are interested in the role. If you have questions bef…" at bounding box center [473, 448] width 445 height 80
click at [671, 500] on p "﻿" at bounding box center [473, 510] width 445 height 20
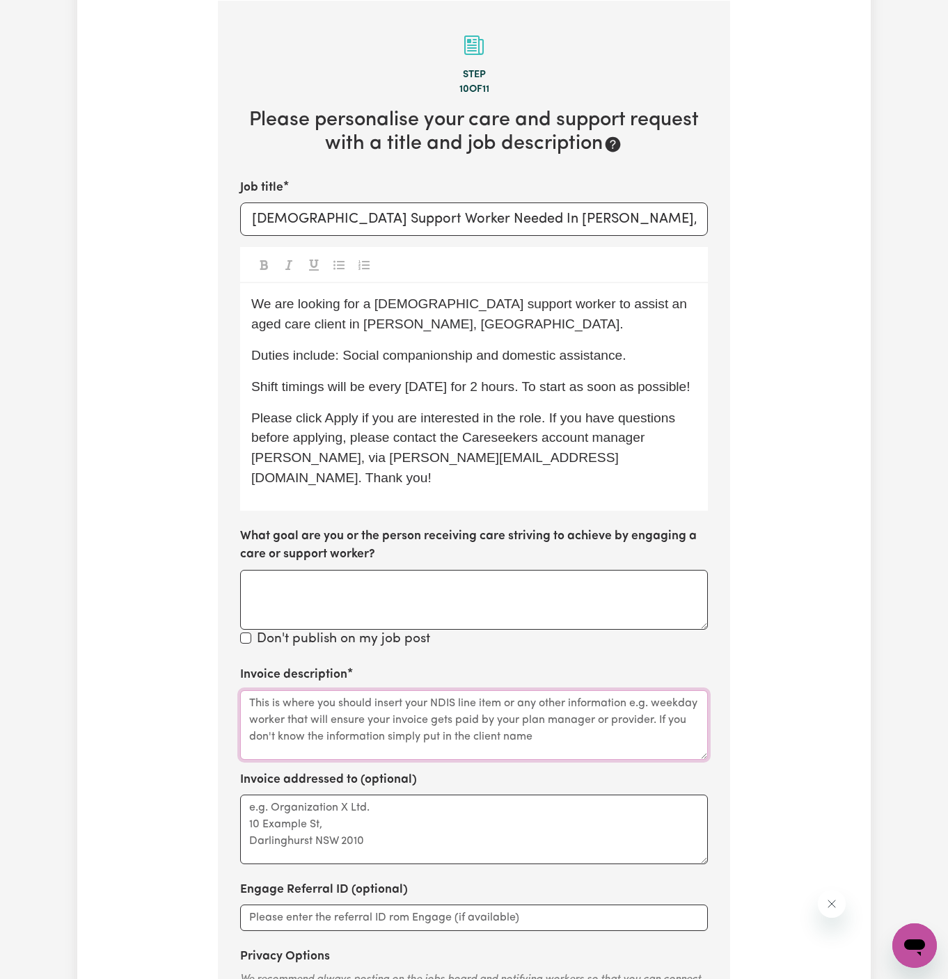
click at [446, 690] on textarea "Invoice description" at bounding box center [474, 725] width 468 height 70
paste textarea "c/o Home Caring [GEOGRAPHIC_DATA]"
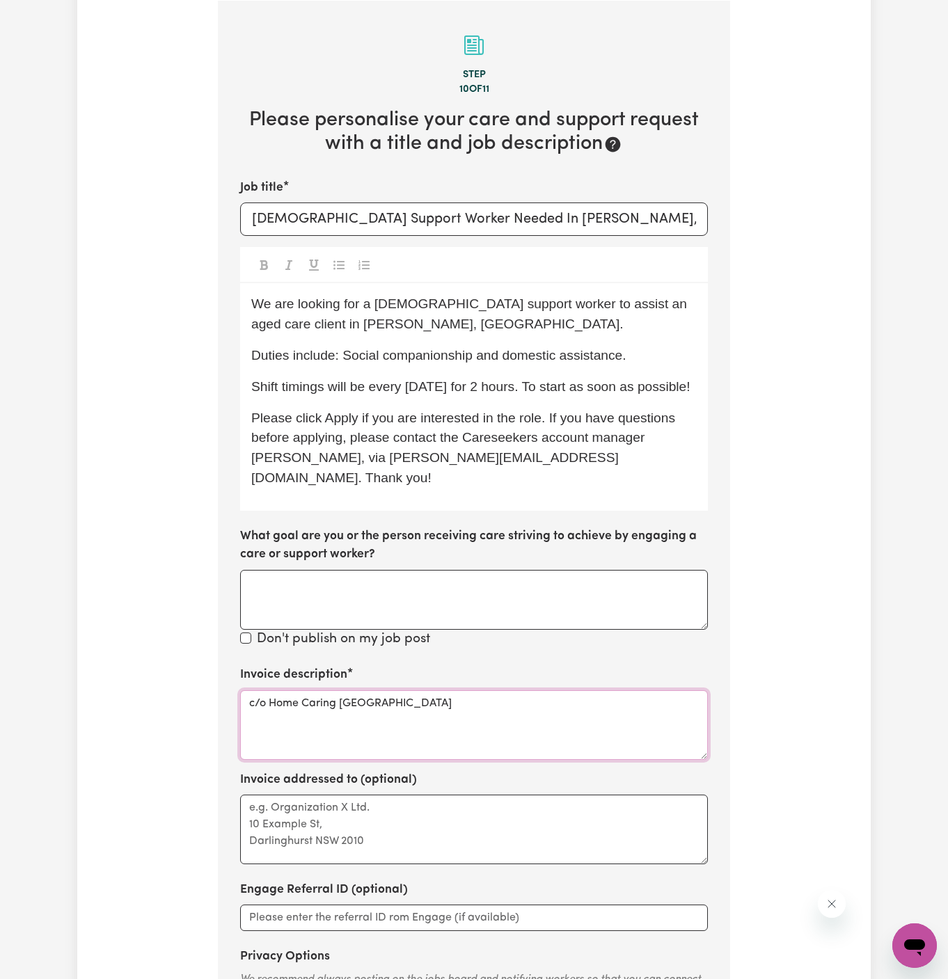
type textarea "c/o Home Caring [GEOGRAPHIC_DATA]"
click at [396, 795] on textarea "Invoice addressed to (optional)" at bounding box center [474, 830] width 468 height 70
paste textarea "c/o Home Caring [GEOGRAPHIC_DATA]"
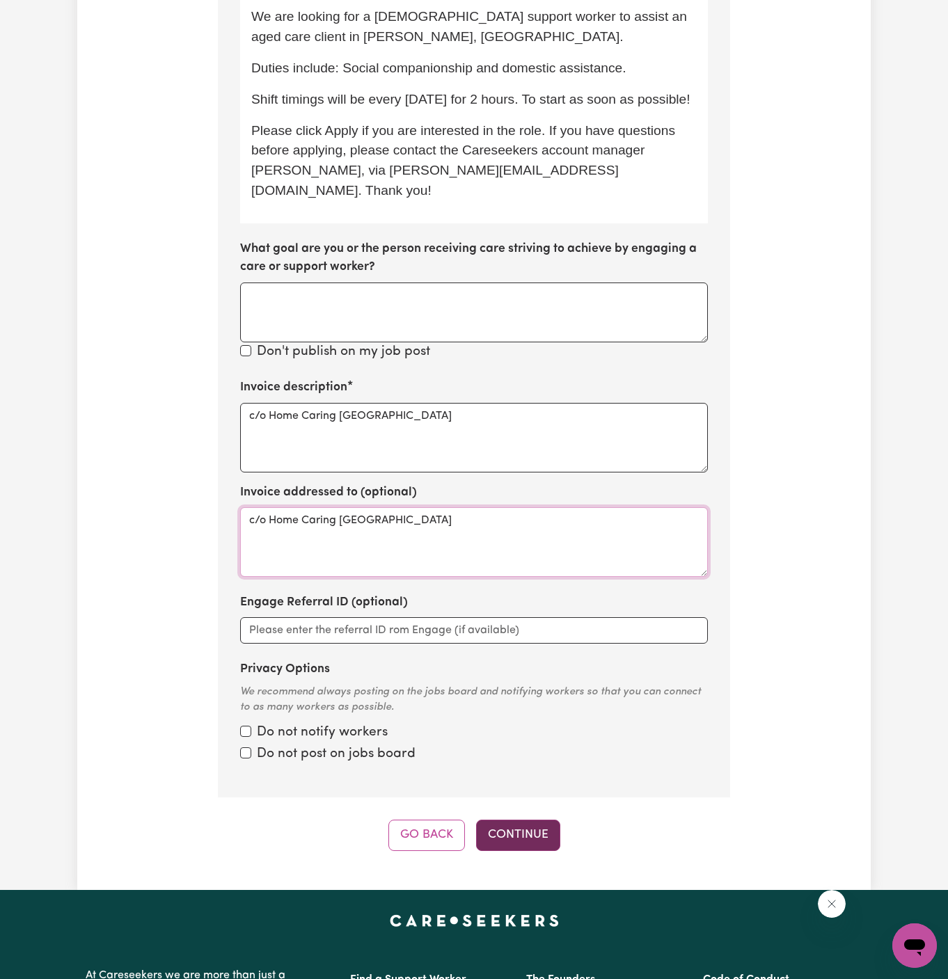
type textarea "c/o Home Caring [GEOGRAPHIC_DATA]"
click at [528, 820] on button "Continue" at bounding box center [518, 835] width 84 height 31
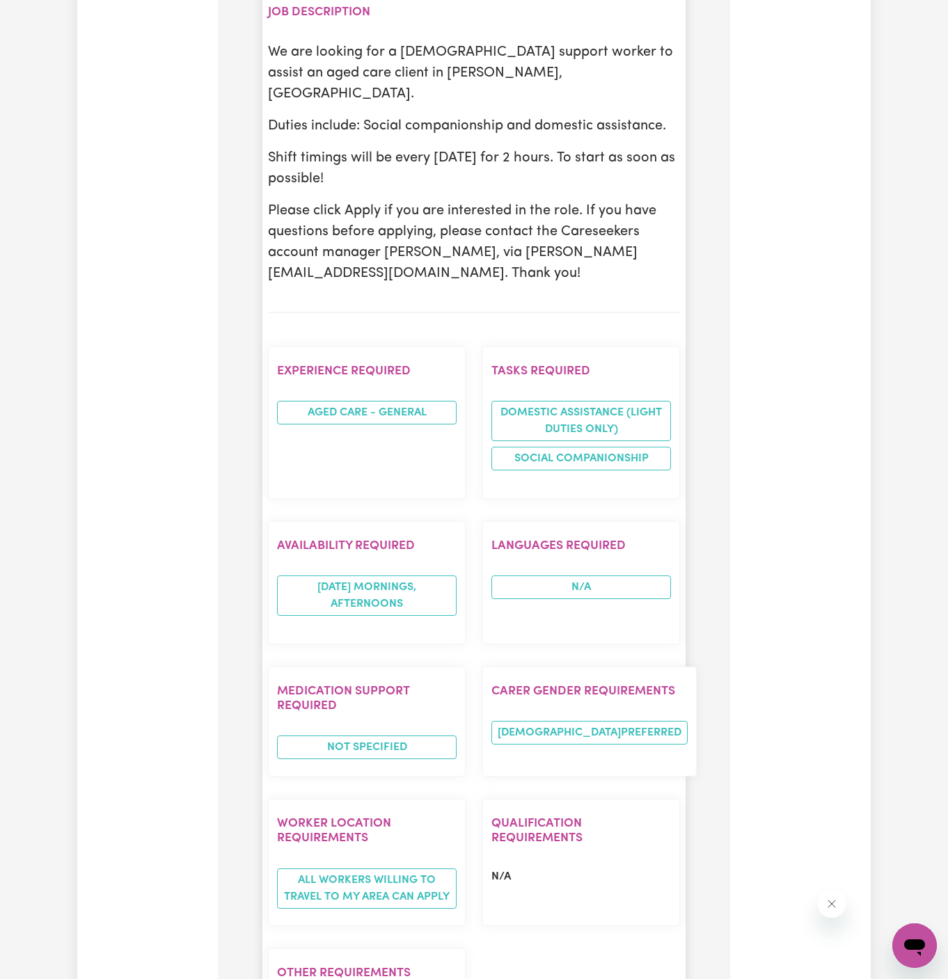
scroll to position [1154, 0]
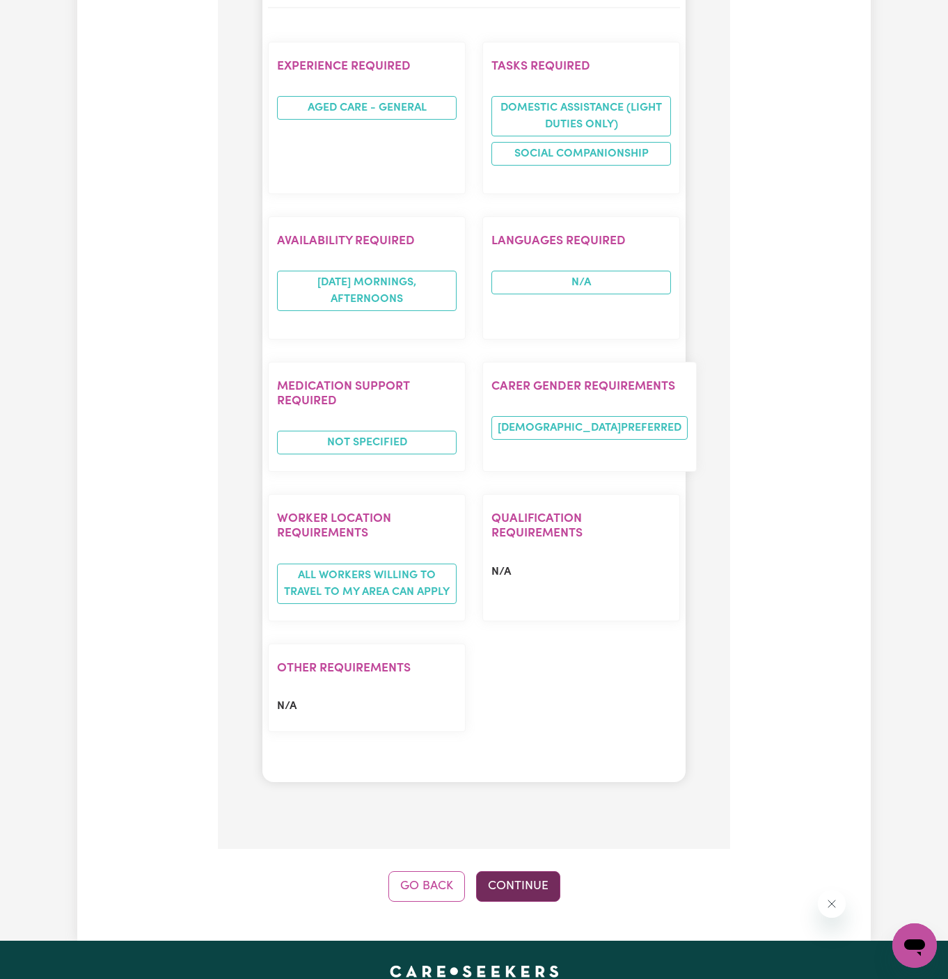
click at [536, 871] on button "Continue" at bounding box center [518, 886] width 84 height 31
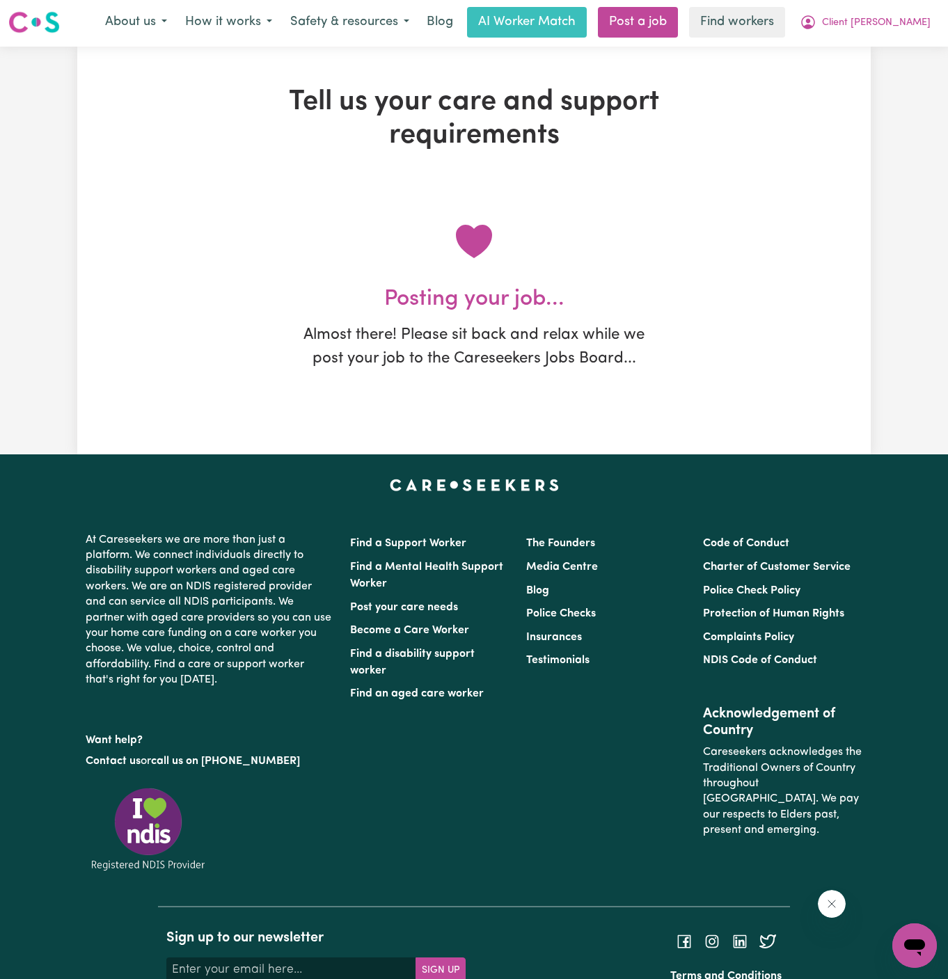
scroll to position [0, 0]
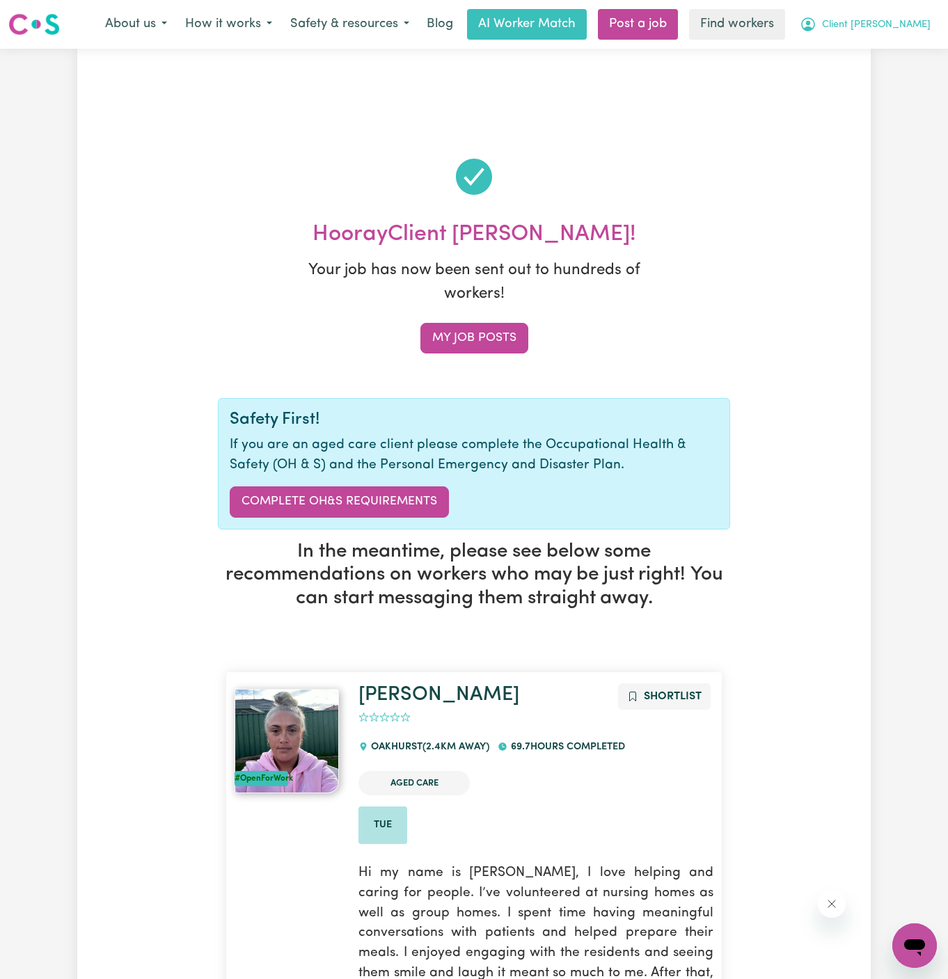
click at [861, 29] on span "Client [PERSON_NAME]" at bounding box center [876, 24] width 109 height 15
click at [863, 56] on link "My Dashboard" at bounding box center [884, 54] width 110 height 26
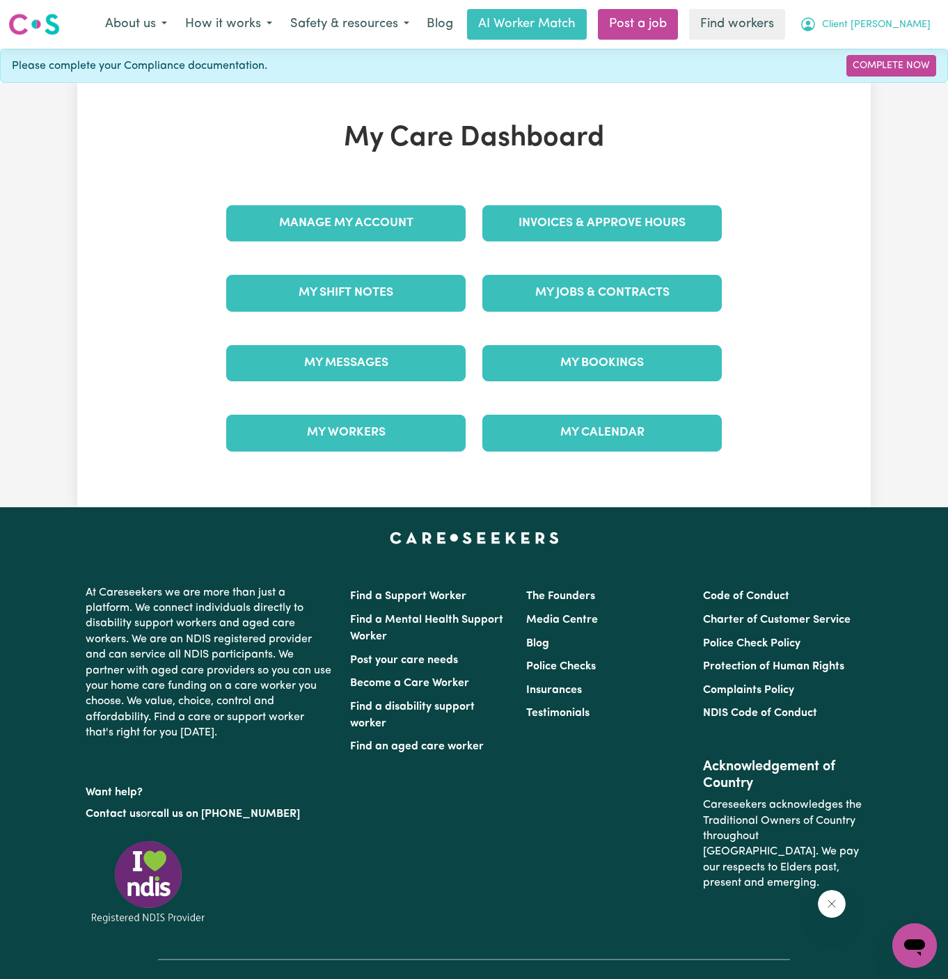
click at [909, 17] on button "Client [PERSON_NAME]" at bounding box center [864, 24] width 149 height 29
click at [907, 77] on link "Logout" at bounding box center [884, 80] width 110 height 26
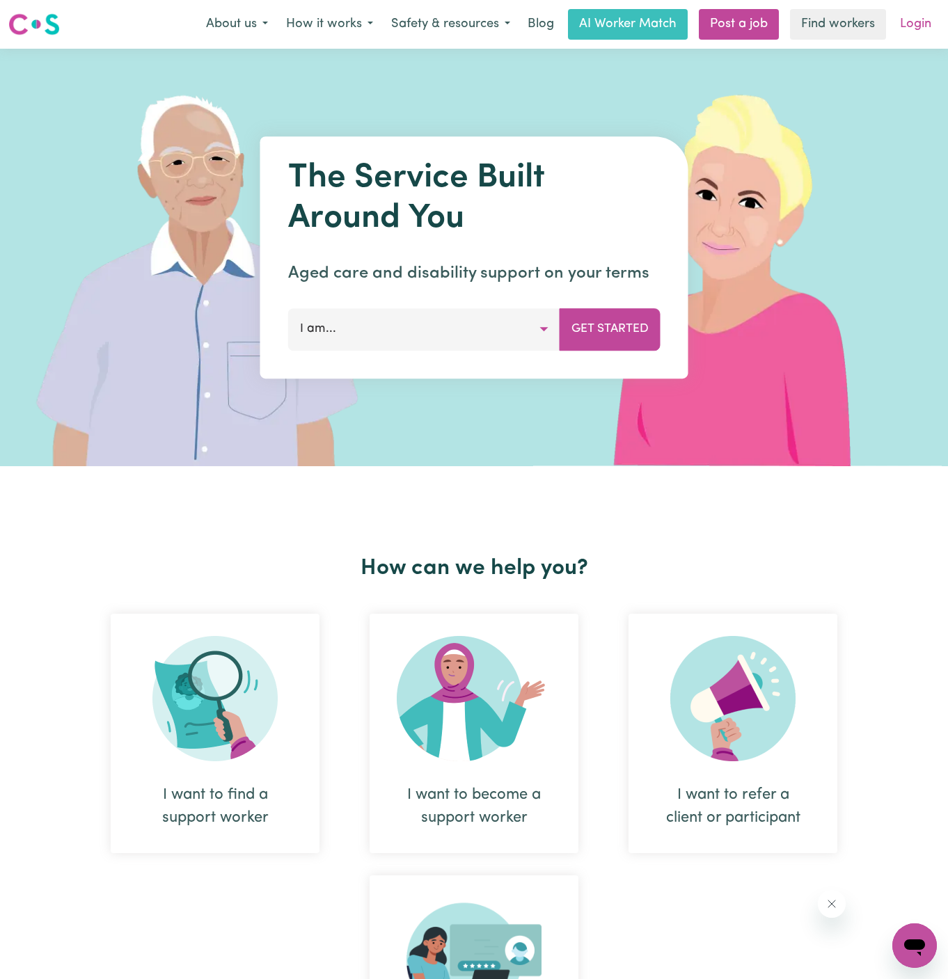
click at [913, 33] on link "Login" at bounding box center [915, 24] width 48 height 31
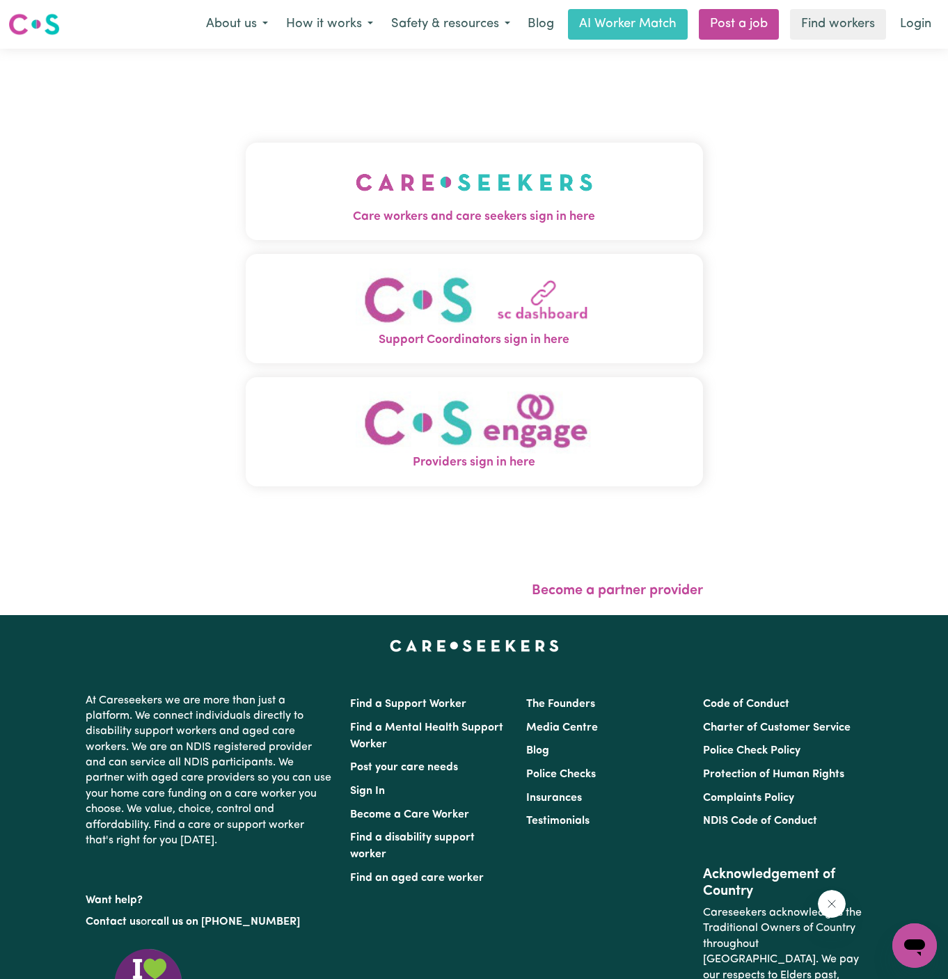
click at [402, 196] on img "Care workers and care seekers sign in here" at bounding box center [474, 182] width 237 height 51
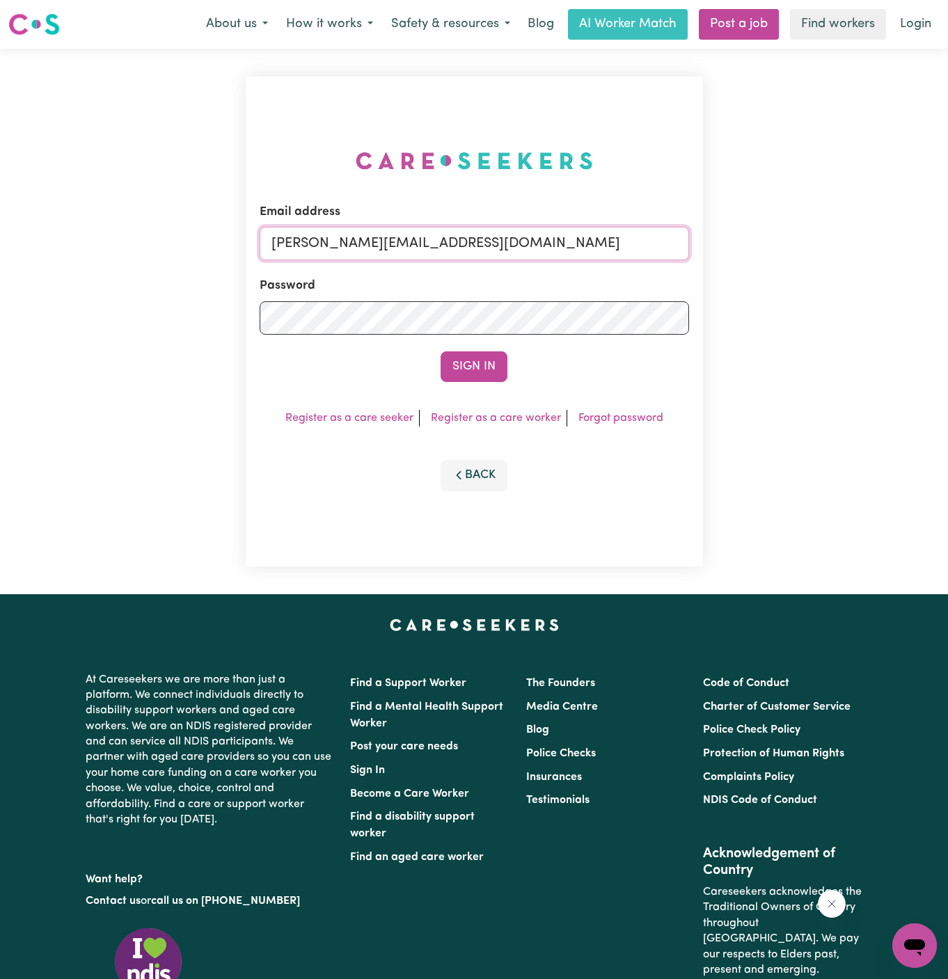
click at [522, 240] on input "[PERSON_NAME][EMAIL_ADDRESS][DOMAIN_NAME]" at bounding box center [474, 243] width 429 height 33
drag, startPoint x: 342, startPoint y: 252, endPoint x: 707, endPoint y: 250, distance: 365.3
click at [707, 250] on div "Email address [EMAIL_ADDRESS][DOMAIN_NAME] Password Sign In Register as a care …" at bounding box center [474, 322] width 474 height 546
type input "[EMAIL_ADDRESS][DOMAIN_NAME]"
click at [479, 378] on button "Sign In" at bounding box center [473, 366] width 67 height 31
